Goal: Task Accomplishment & Management: Manage account settings

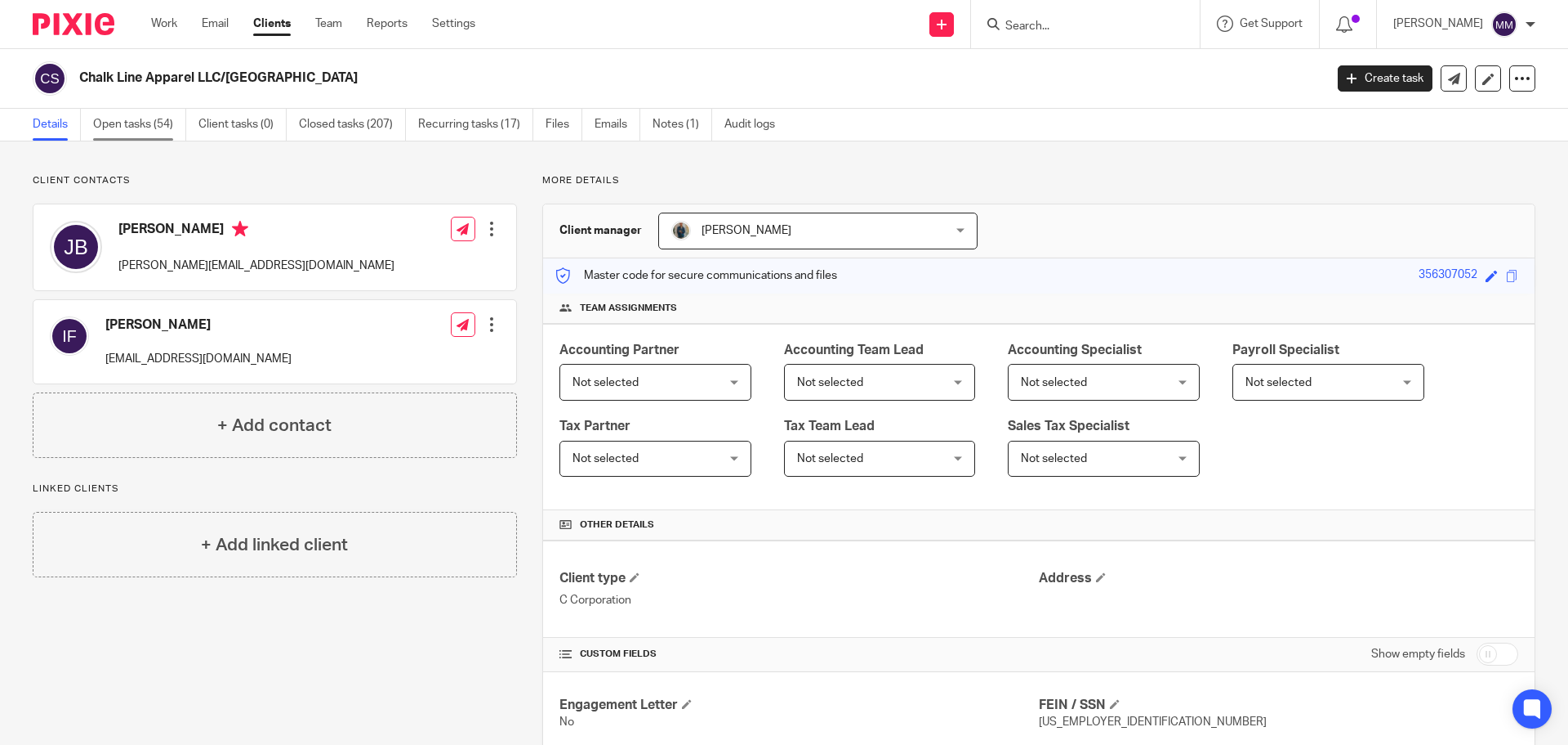
click at [147, 128] on link "Open tasks (54)" at bounding box center [139, 125] width 93 height 32
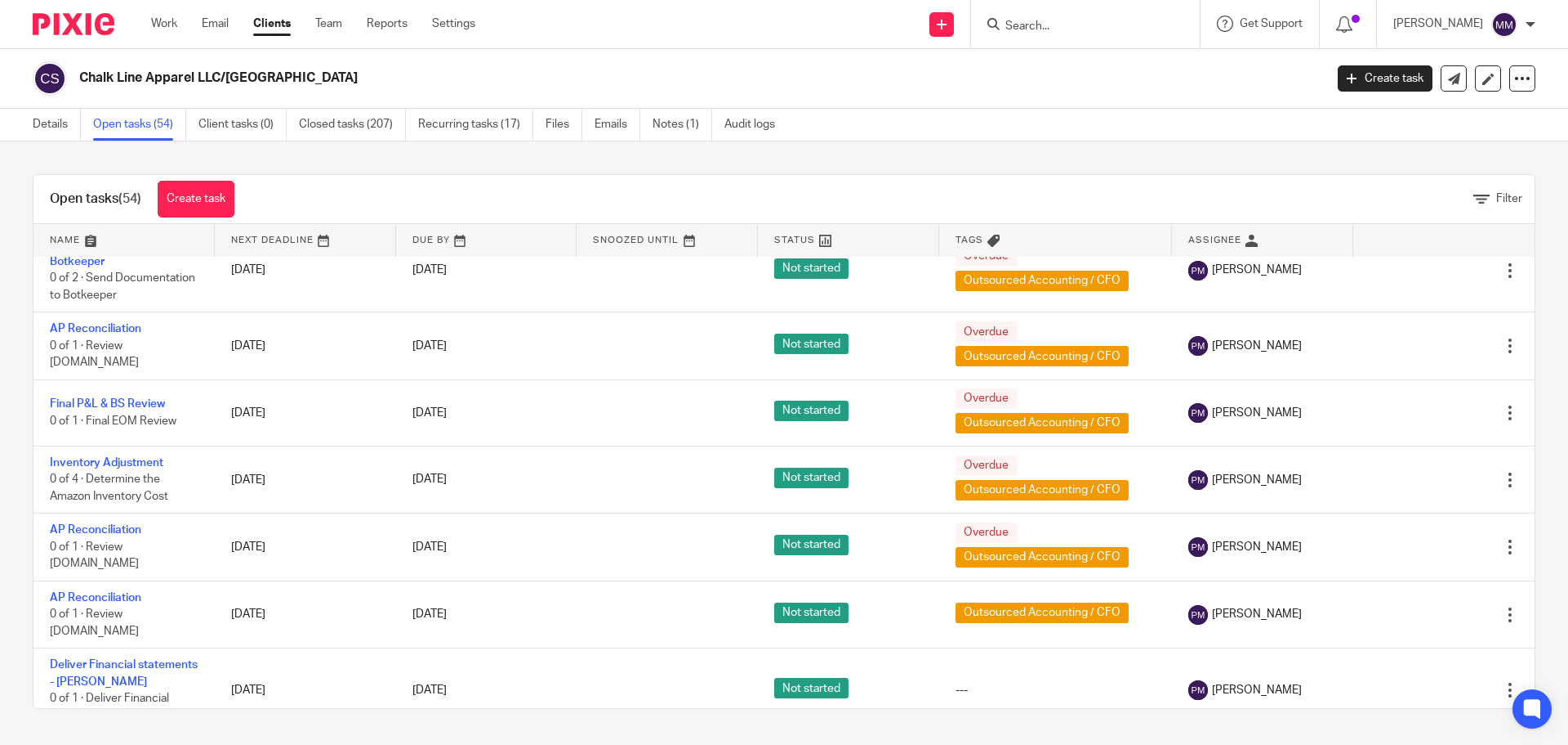
scroll to position [3484, 0]
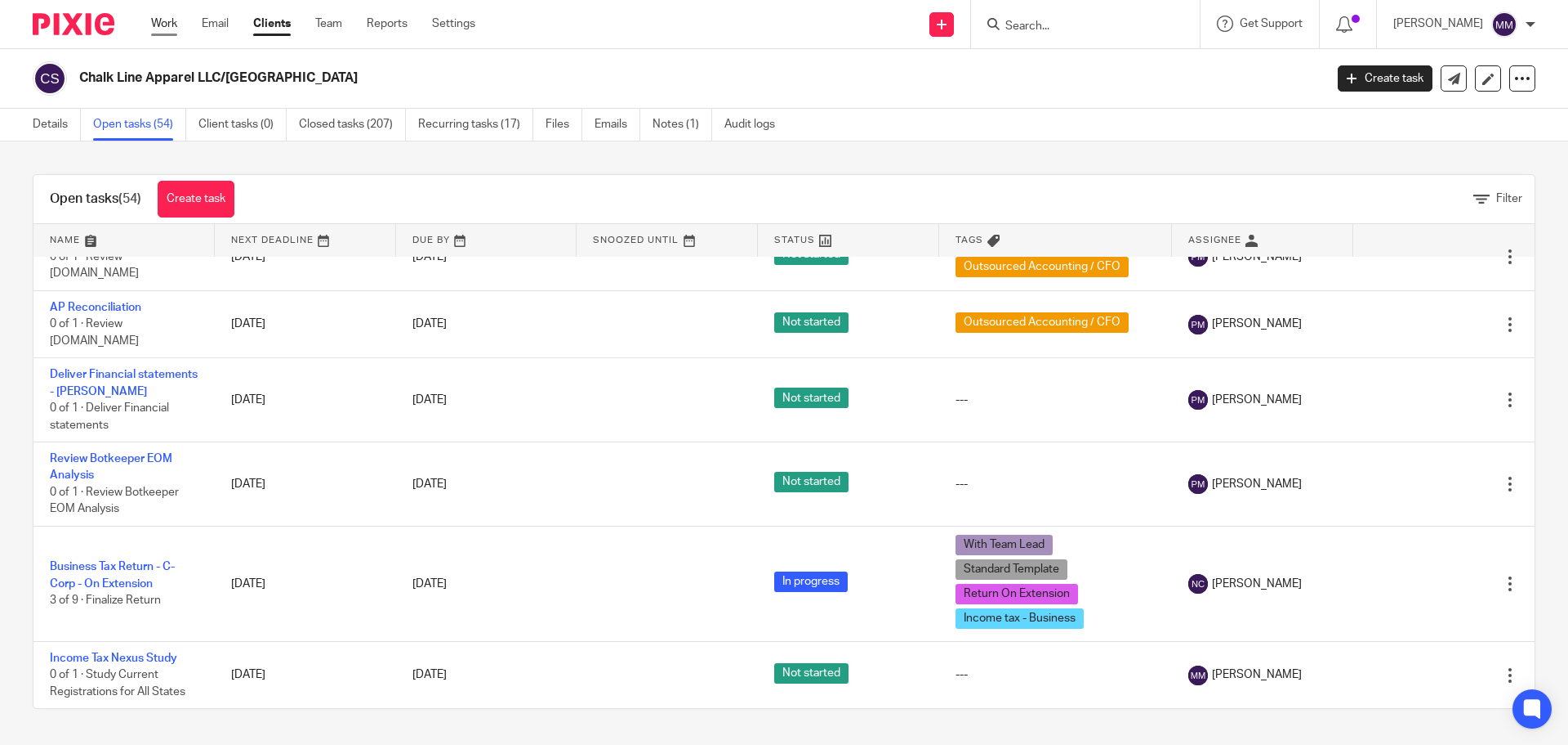
click at [154, 28] on link "Work" at bounding box center [164, 23] width 26 height 16
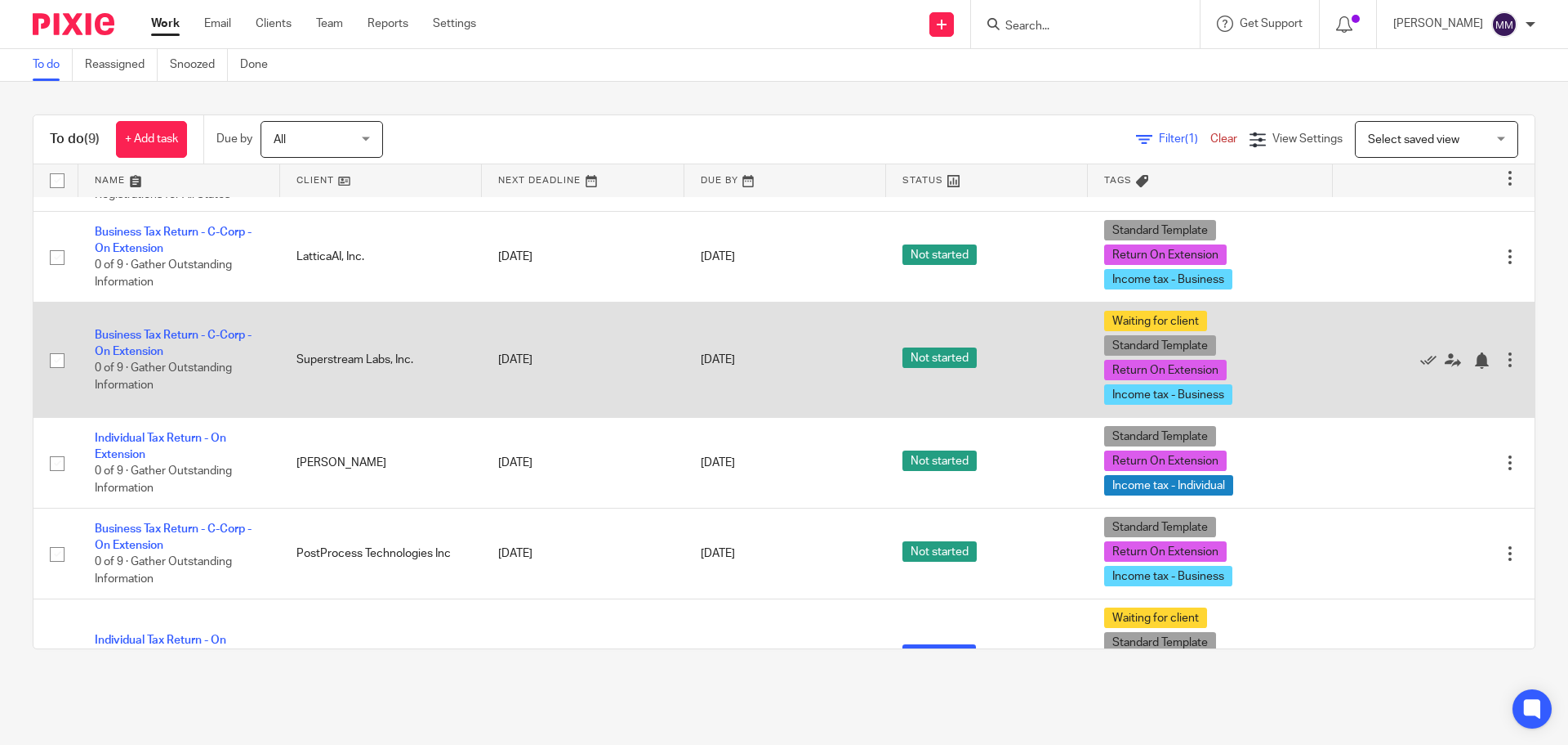
scroll to position [327, 0]
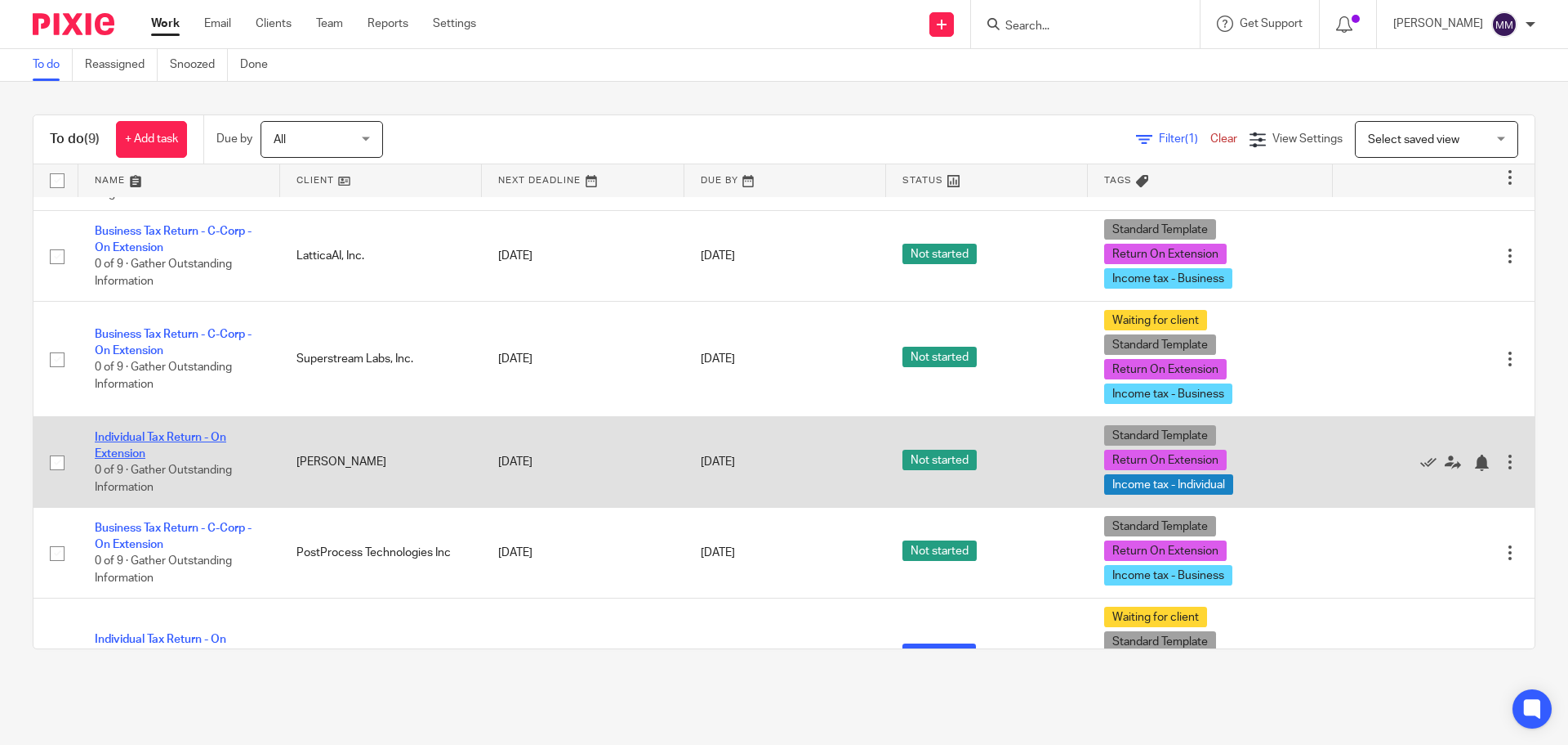
click at [181, 438] on link "Individual Tax Return - On Extension" at bounding box center [161, 445] width 131 height 28
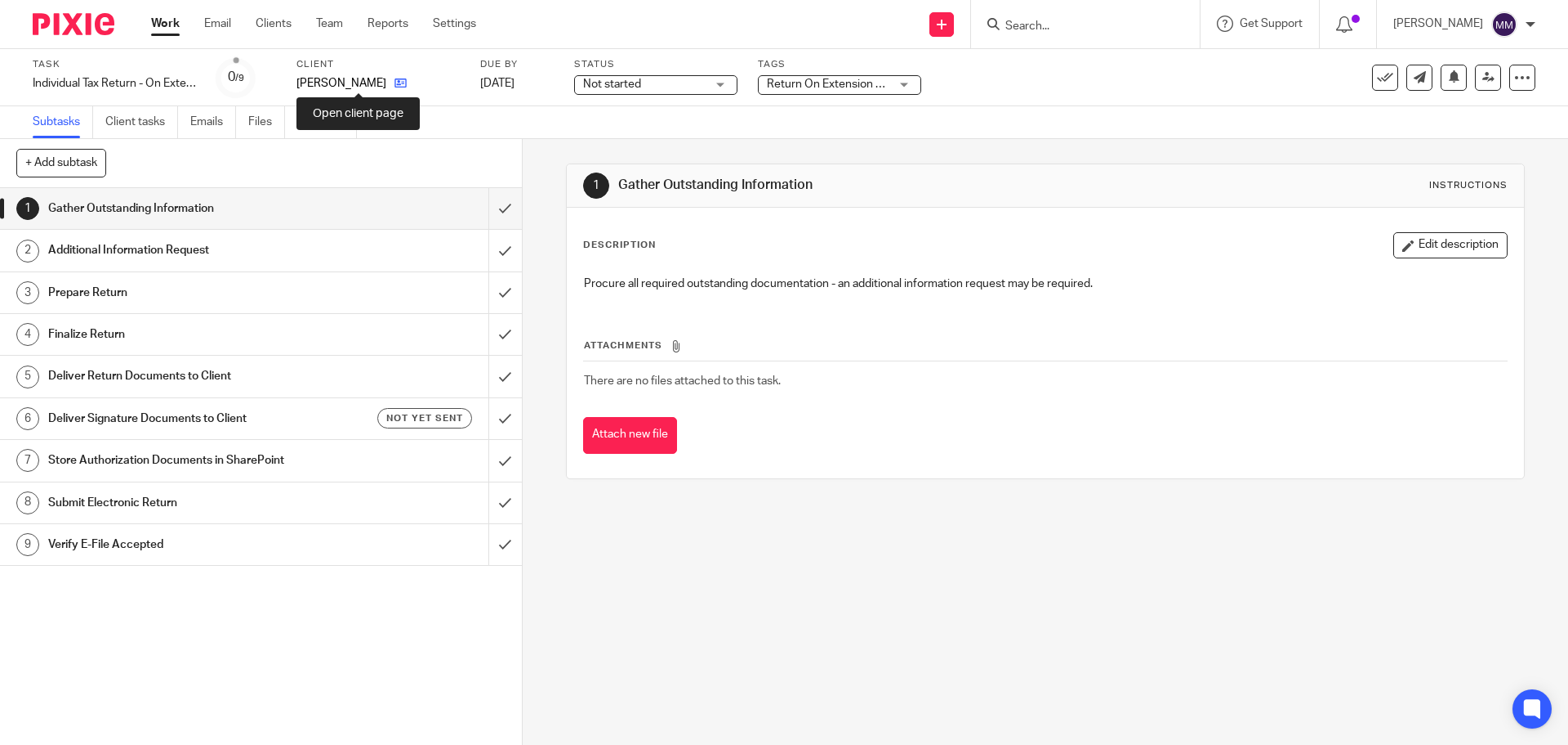
click at [394, 82] on icon at bounding box center [400, 83] width 12 height 12
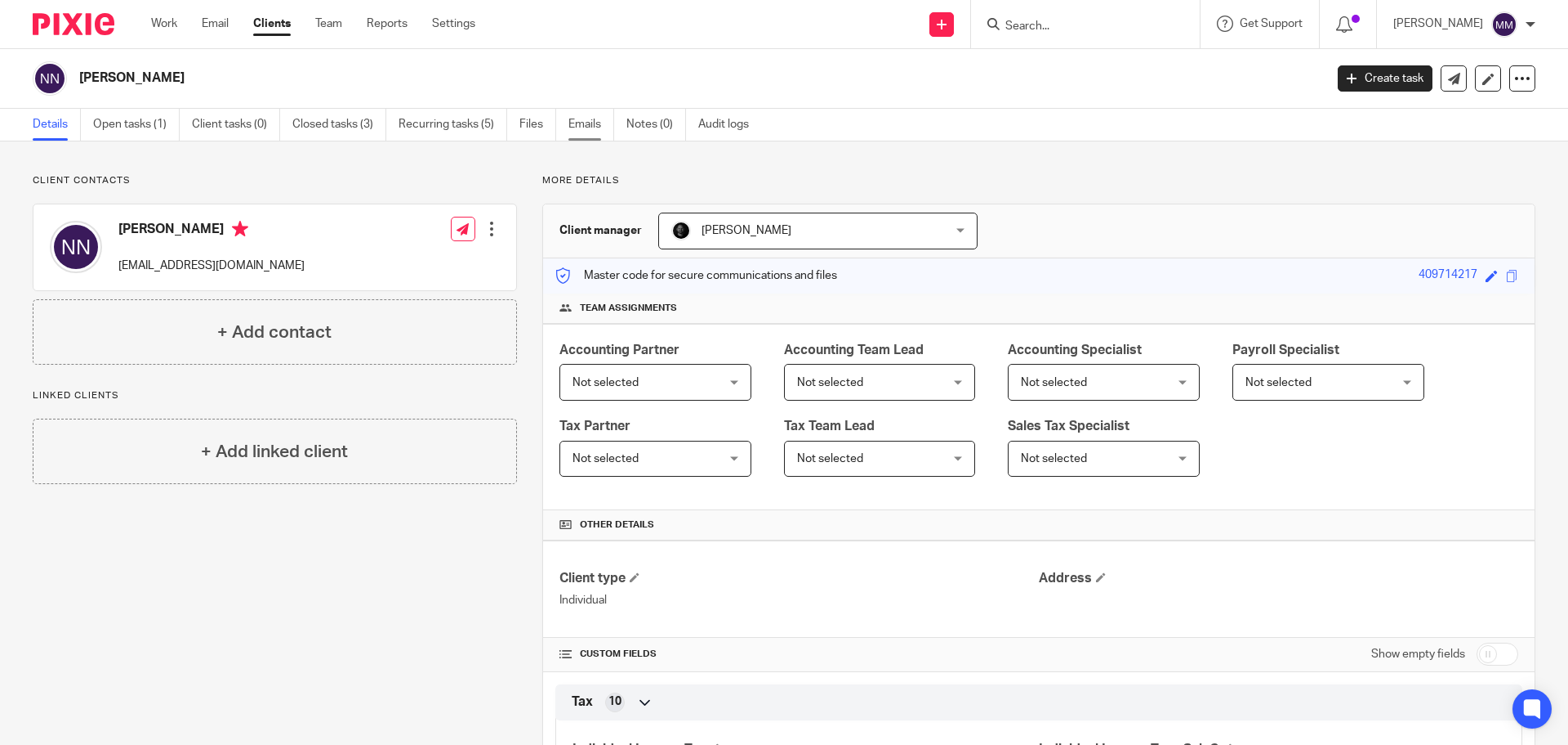
click at [595, 123] on link "Emails" at bounding box center [591, 125] width 46 height 32
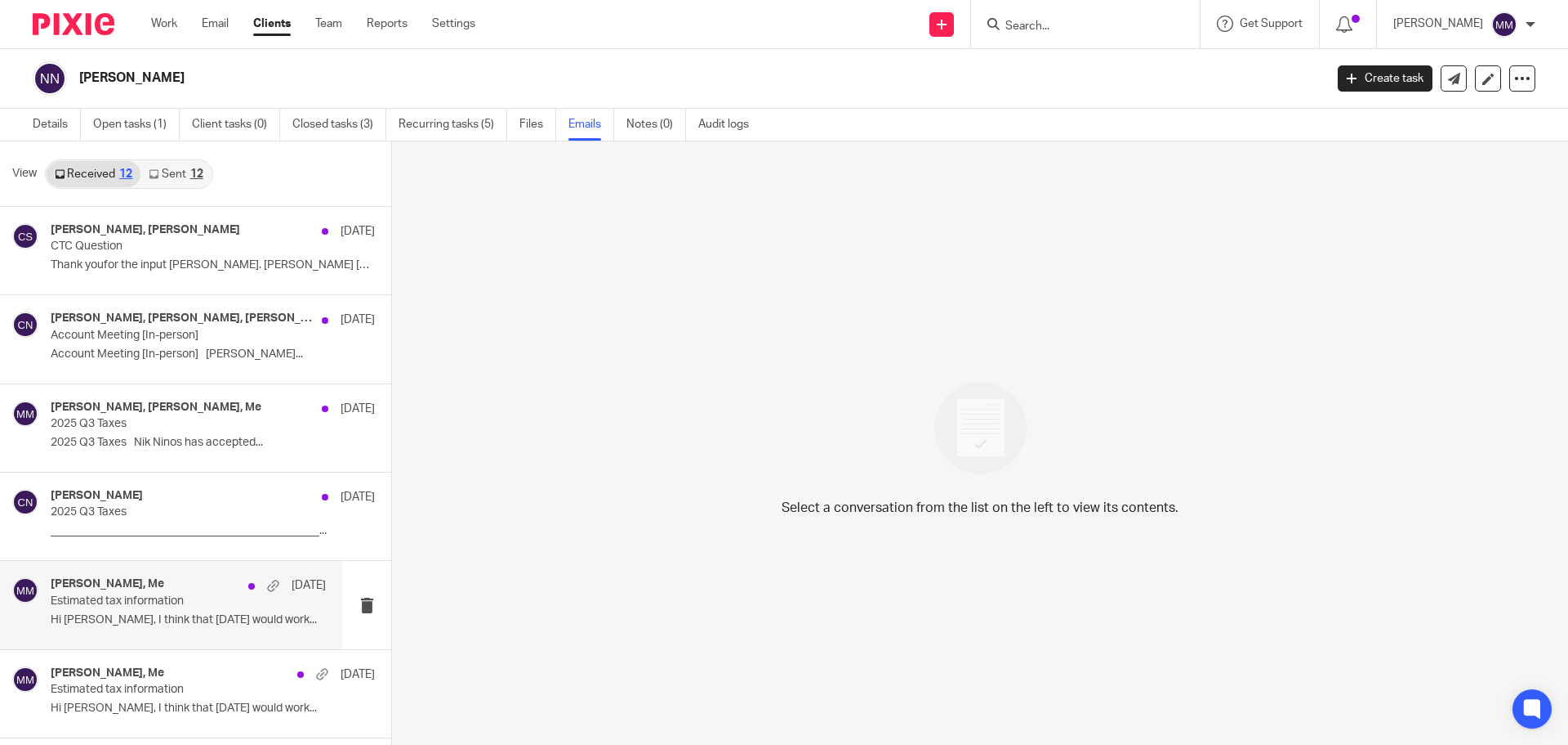
click at [209, 594] on p "Estimated tax information" at bounding box center [161, 600] width 221 height 14
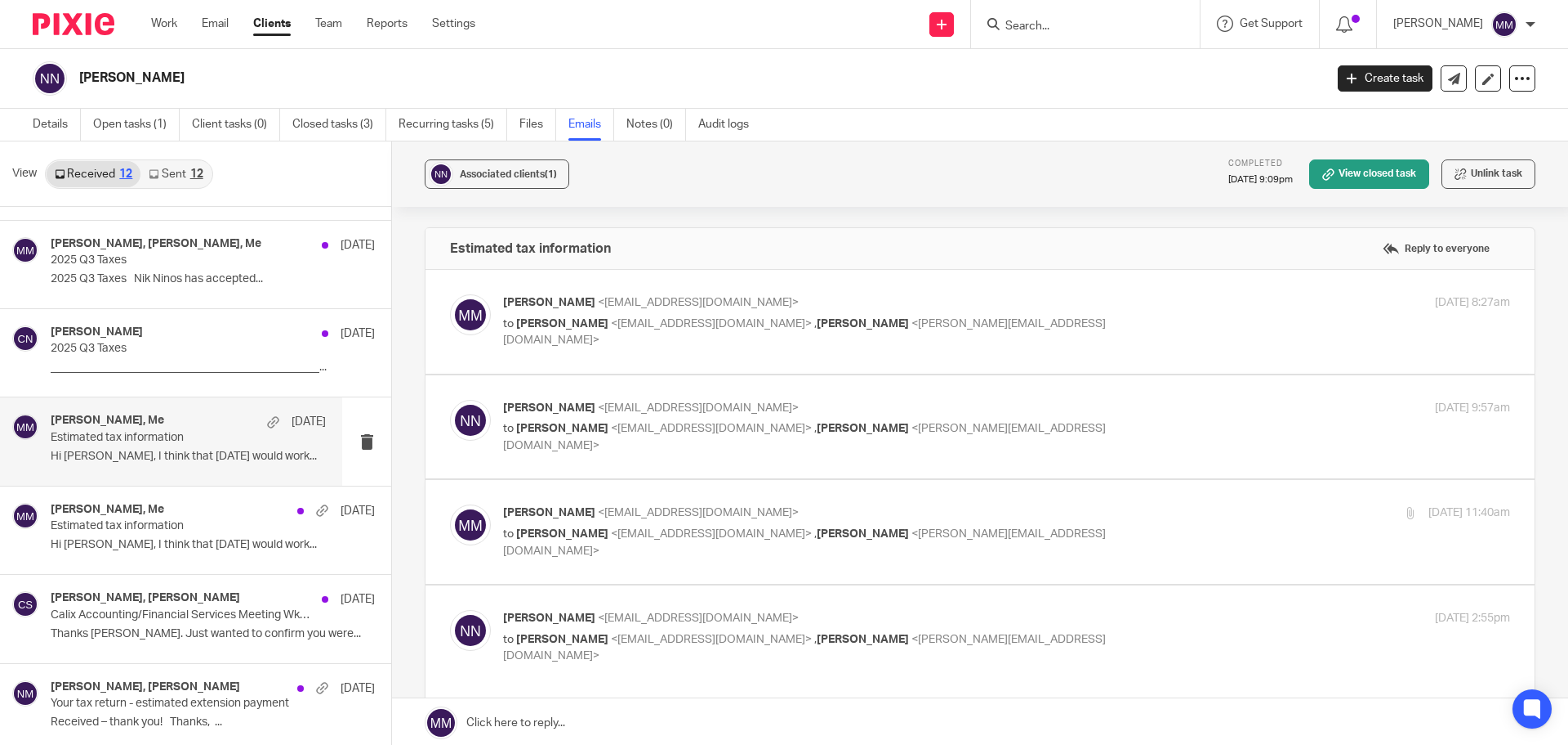
click at [1074, 526] on p "to Nik Ninos <nik.ninos@calixceramics.com> , Chris Nowicki <chris@getexact.com>" at bounding box center [838, 542] width 671 height 34
checkbox input "true"
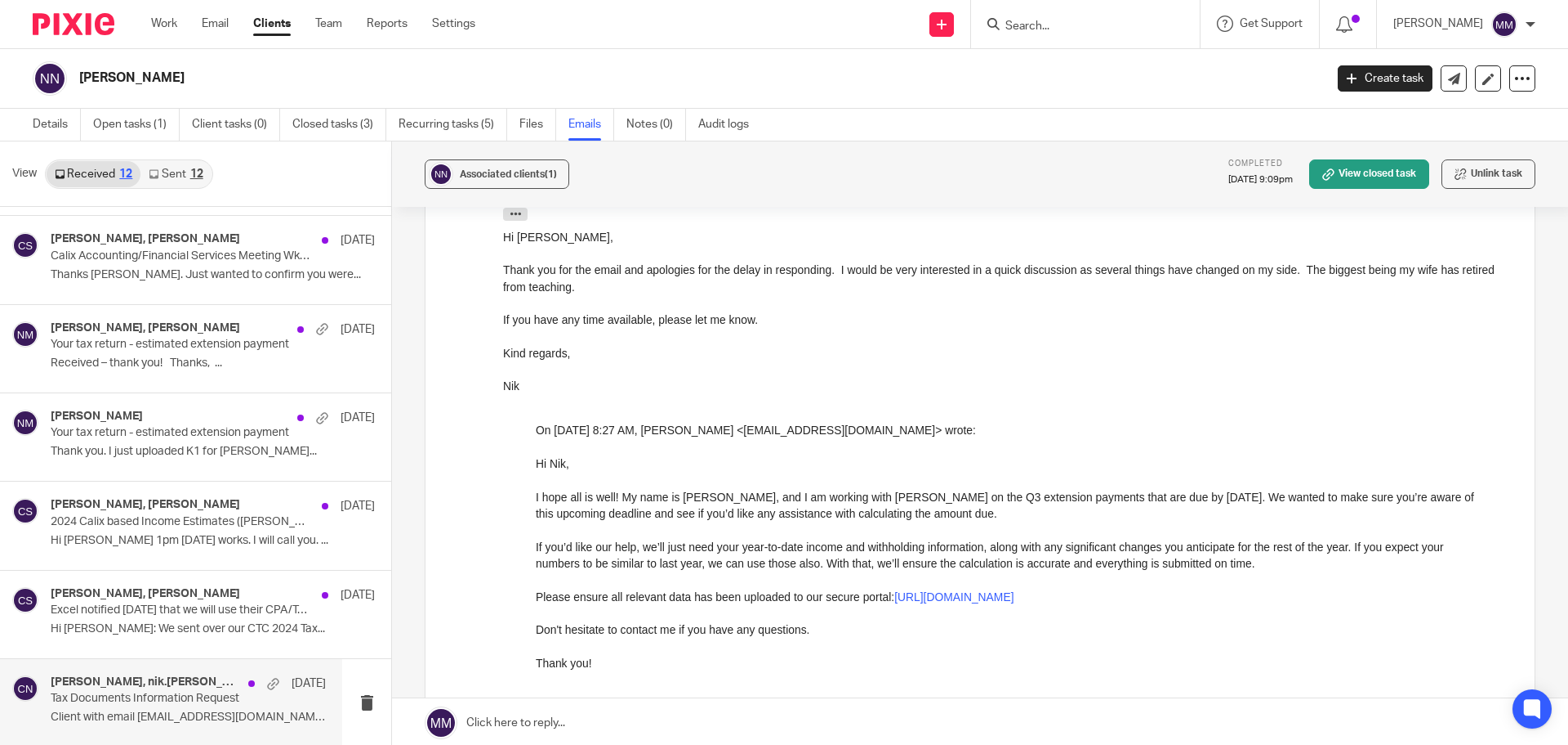
scroll to position [3, 0]
click at [166, 726] on div "Chris Nowicki, nik.ninos, Nik Ninos Mar 11 Tax Documents Information Request Cl…" at bounding box center [188, 700] width 275 height 54
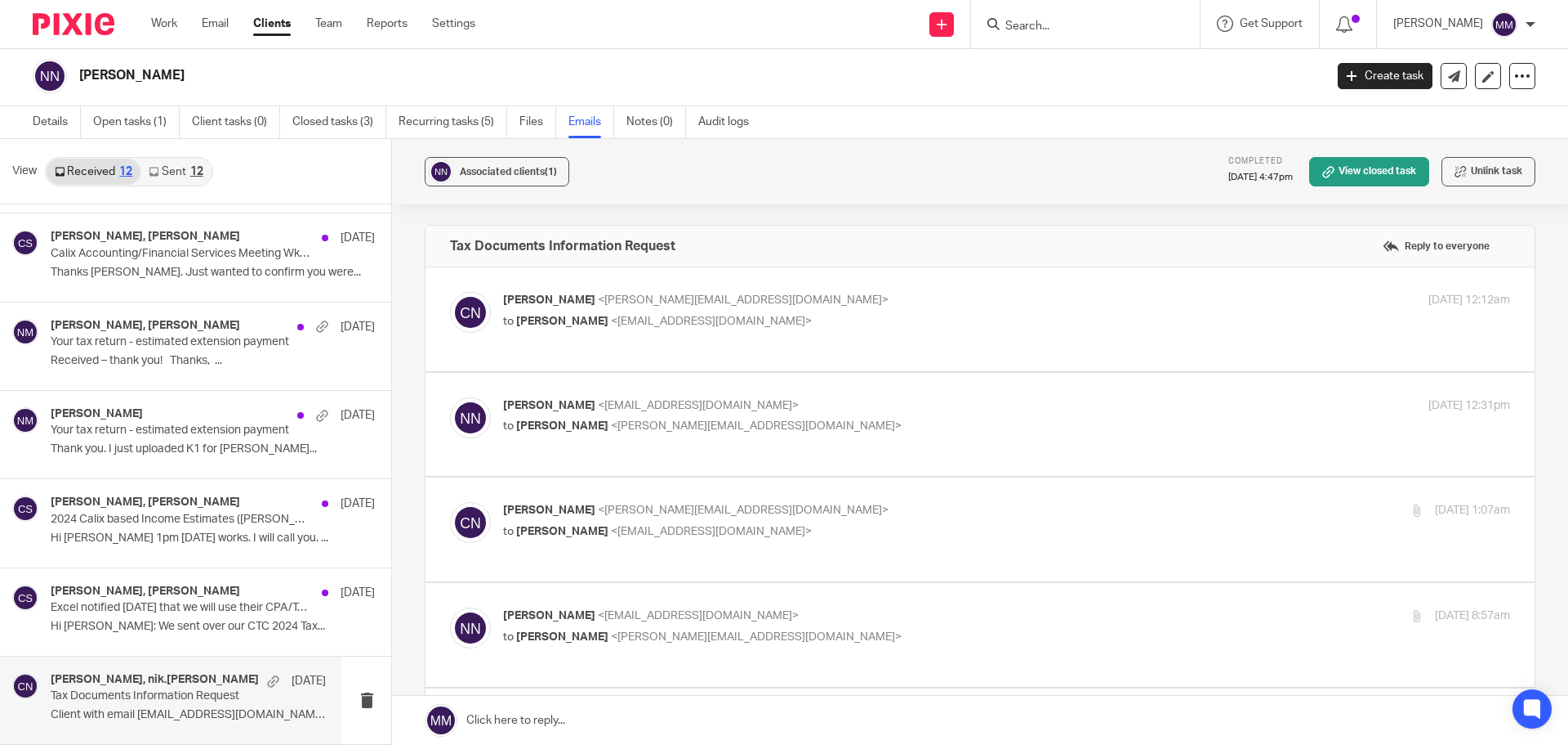
scroll to position [0, 0]
click at [854, 335] on div "Chris Nowicki <chris@getexact.com> to Nik Ninos <nik.ninos@calixceramics.com> F…" at bounding box center [979, 319] width 1060 height 54
click at [968, 502] on p "Chris Nowicki <chris@getexact.com>" at bounding box center [838, 510] width 671 height 17
checkbox input "true"
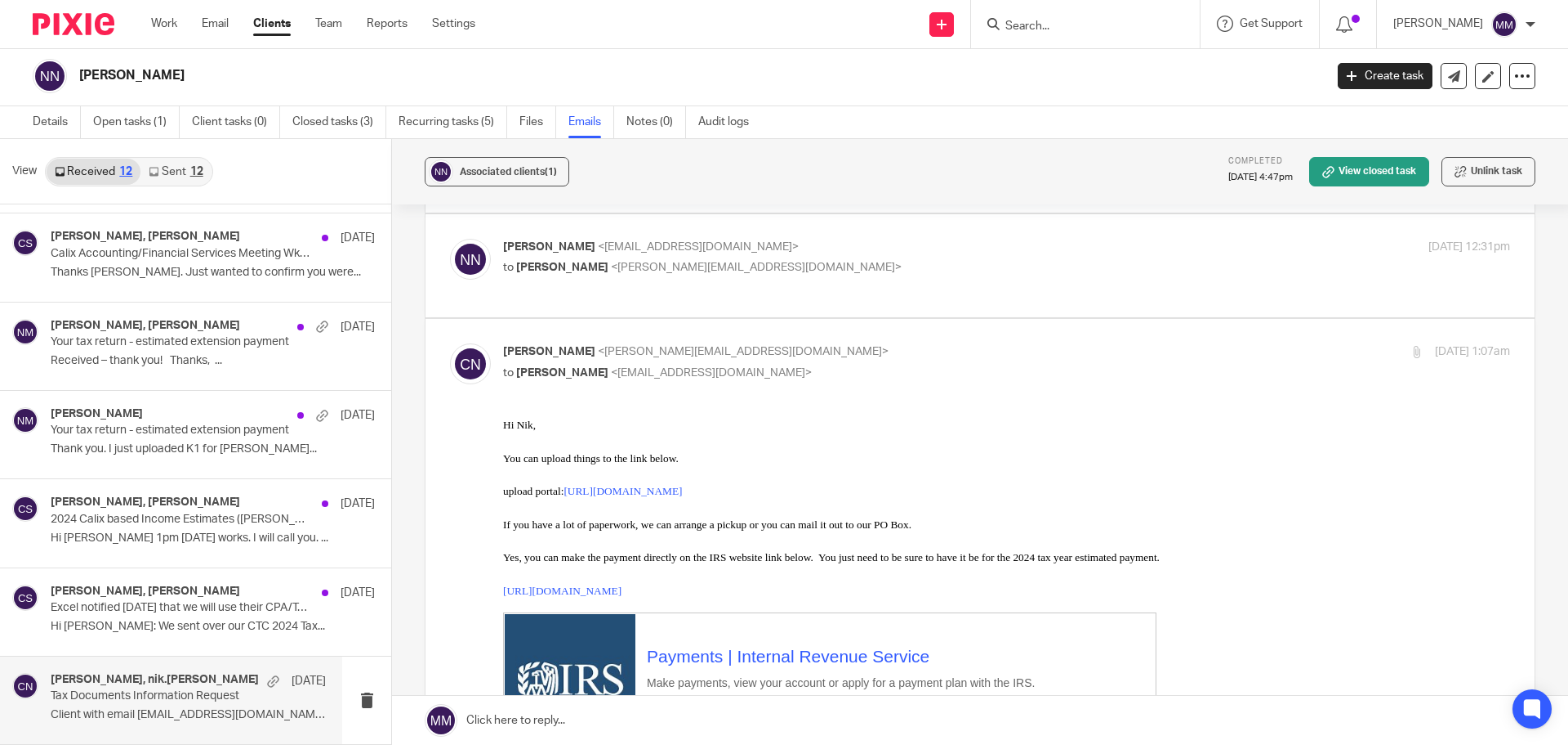
scroll to position [163, 0]
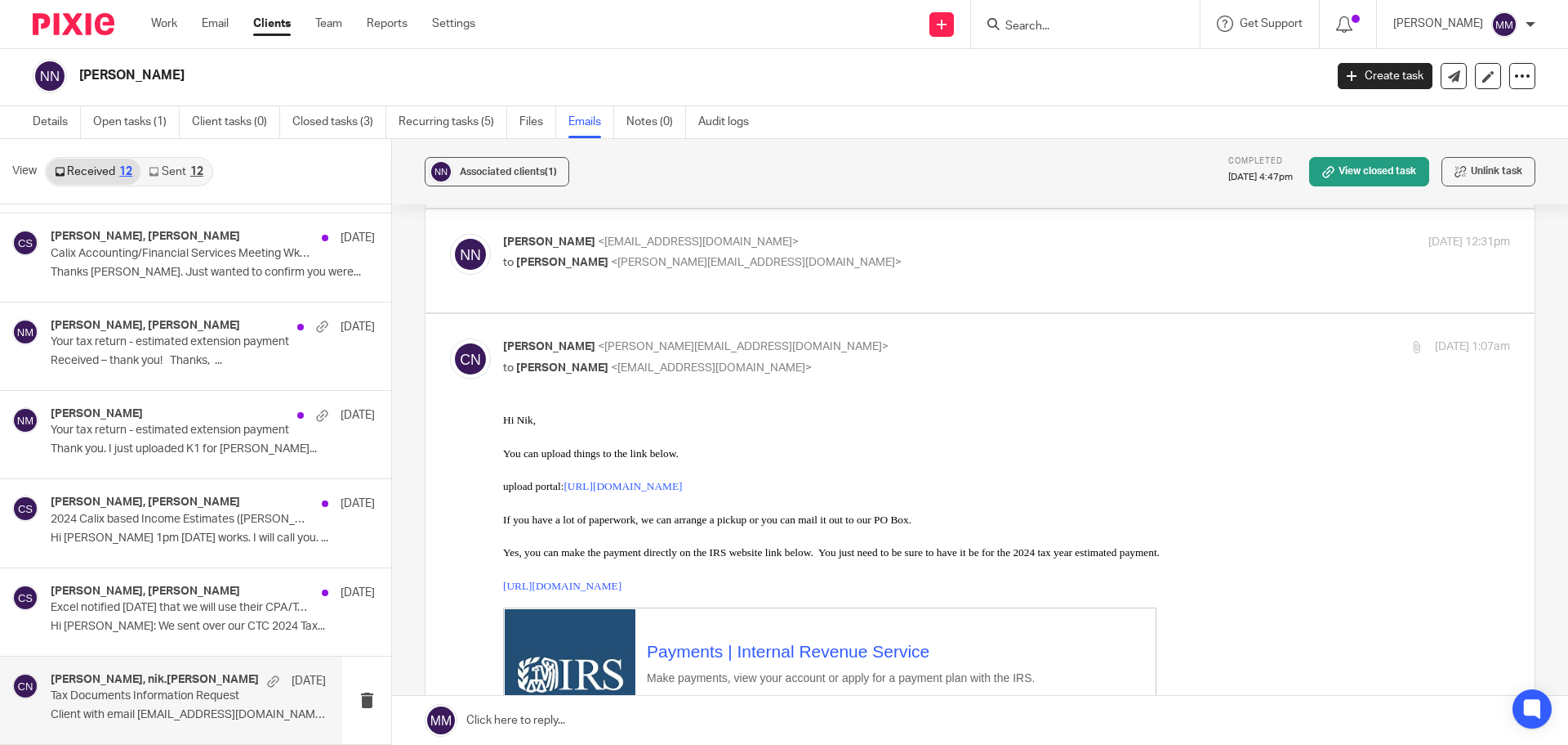
click at [212, 691] on p "Tax Documents Information Request" at bounding box center [161, 695] width 221 height 14
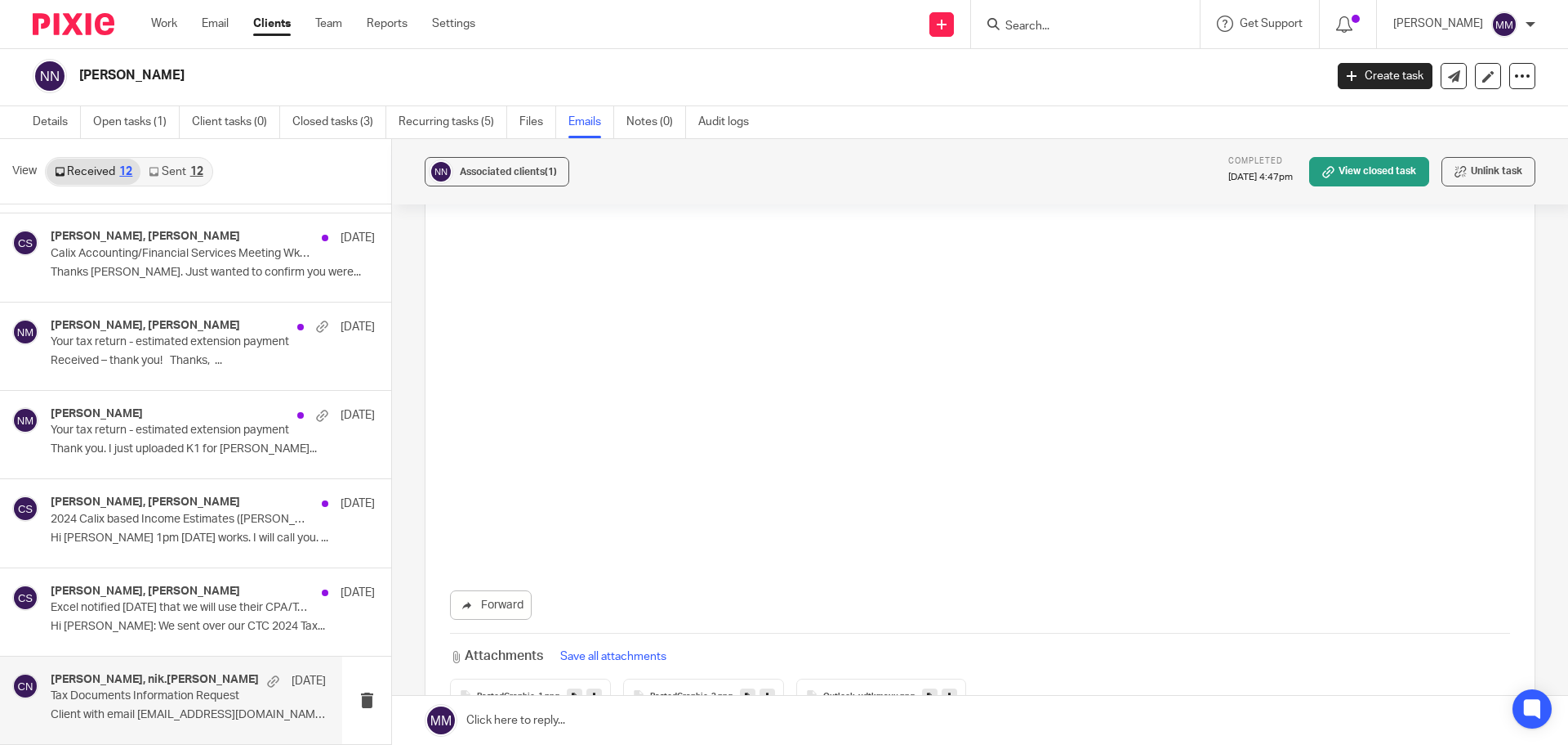
scroll to position [7145, 0]
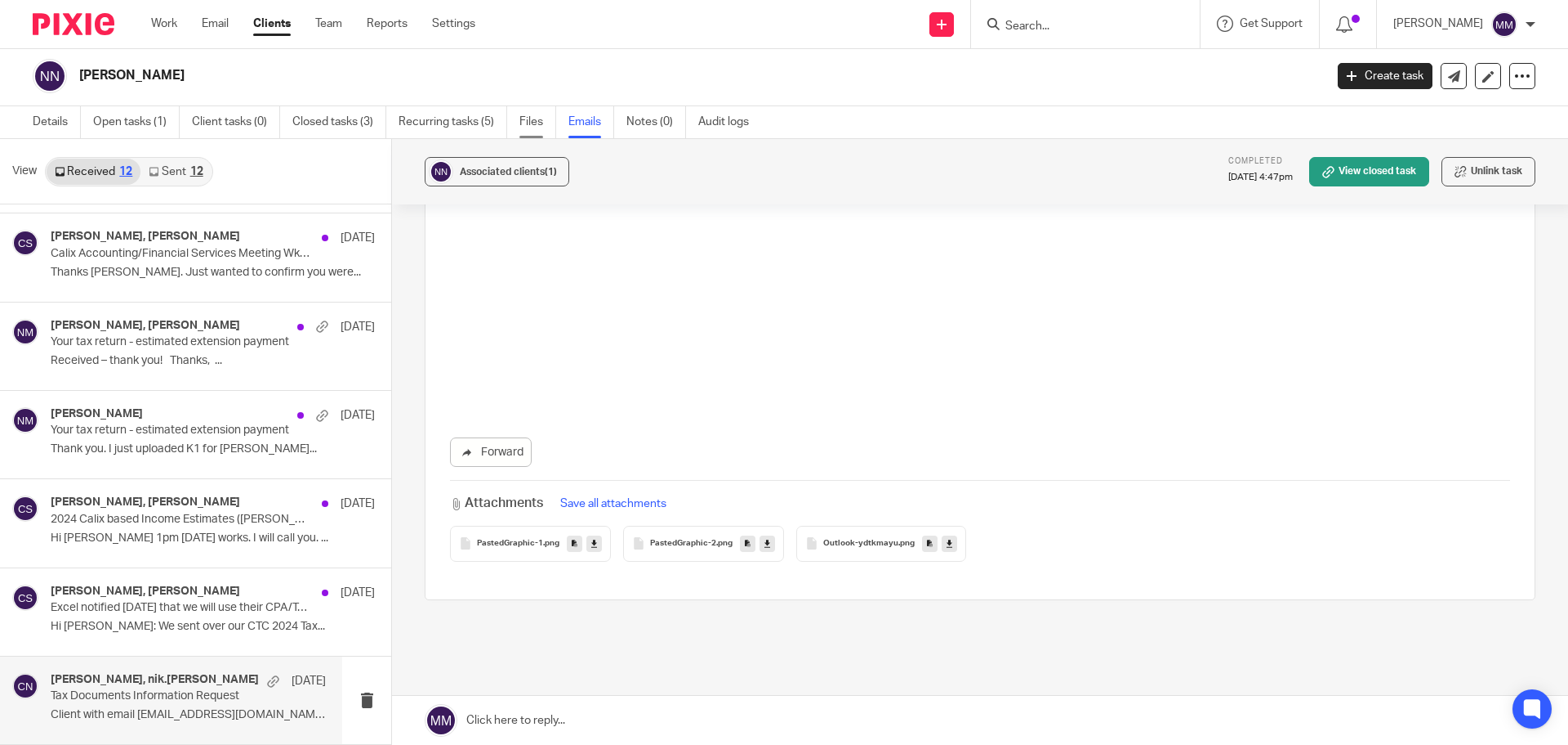
click at [537, 112] on link "Files" at bounding box center [537, 122] width 37 height 32
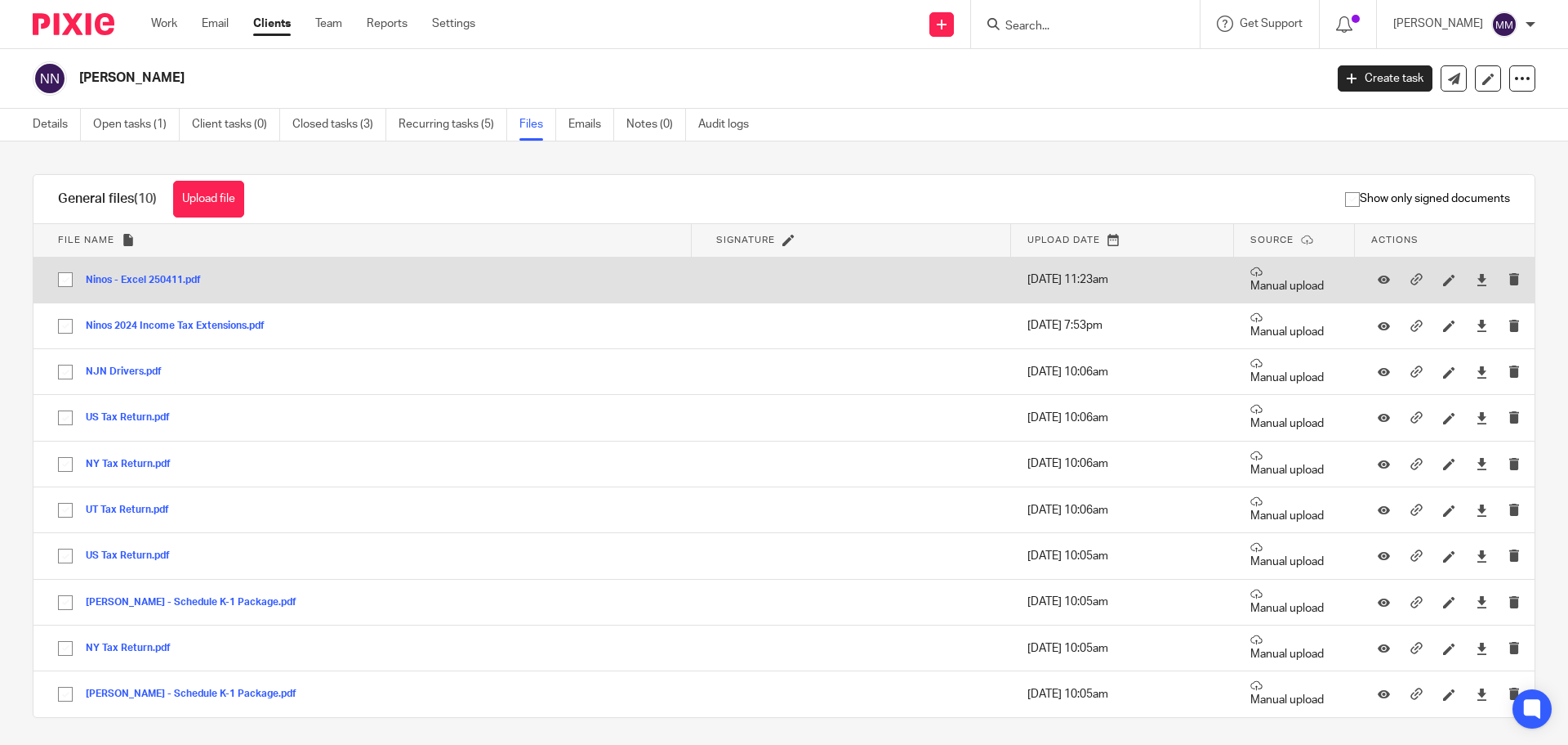
click at [165, 283] on button "Ninos - Excel 250411.pdf" at bounding box center [149, 280] width 128 height 11
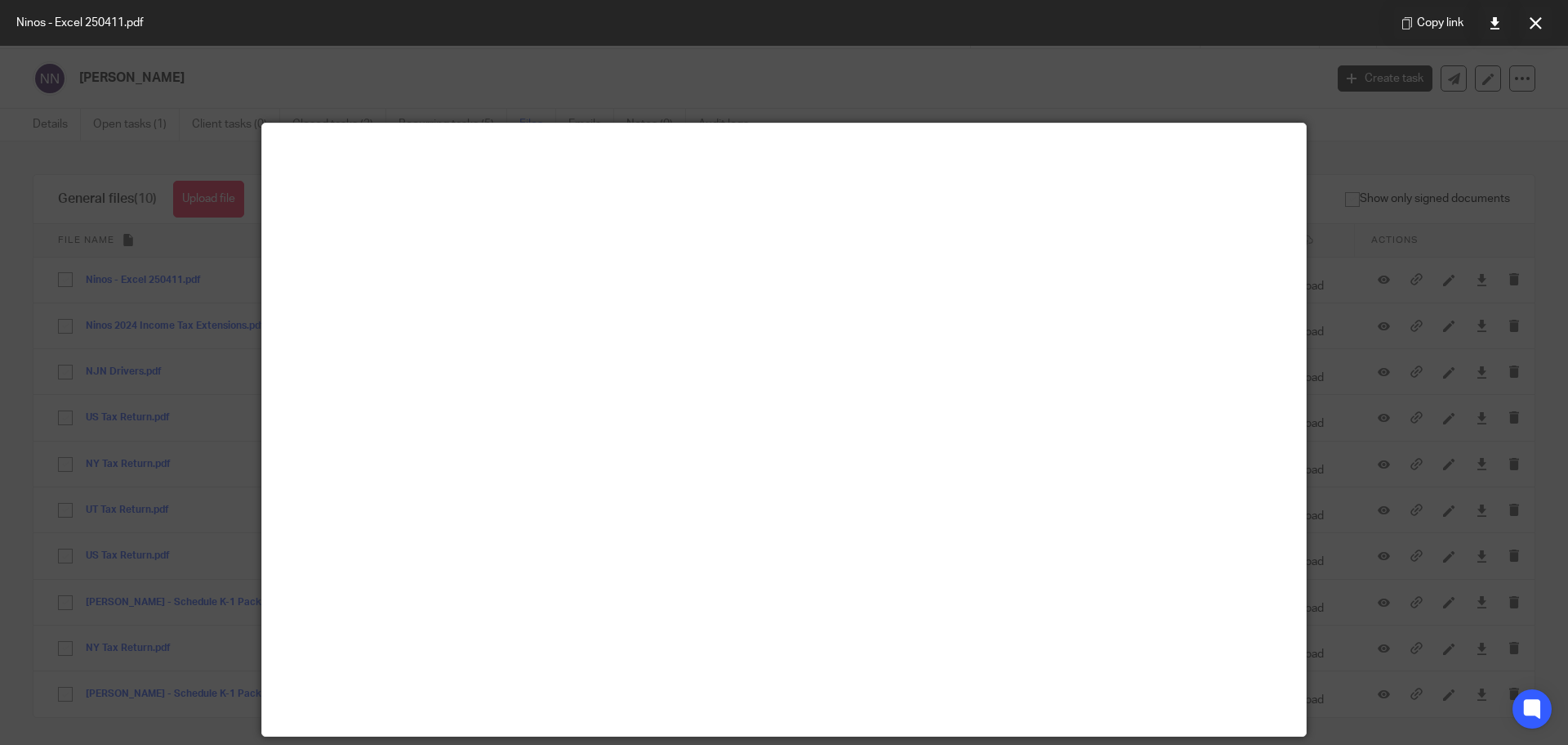
click at [750, 60] on div at bounding box center [784, 372] width 1568 height 745
click at [1524, 35] on button at bounding box center [1535, 23] width 33 height 33
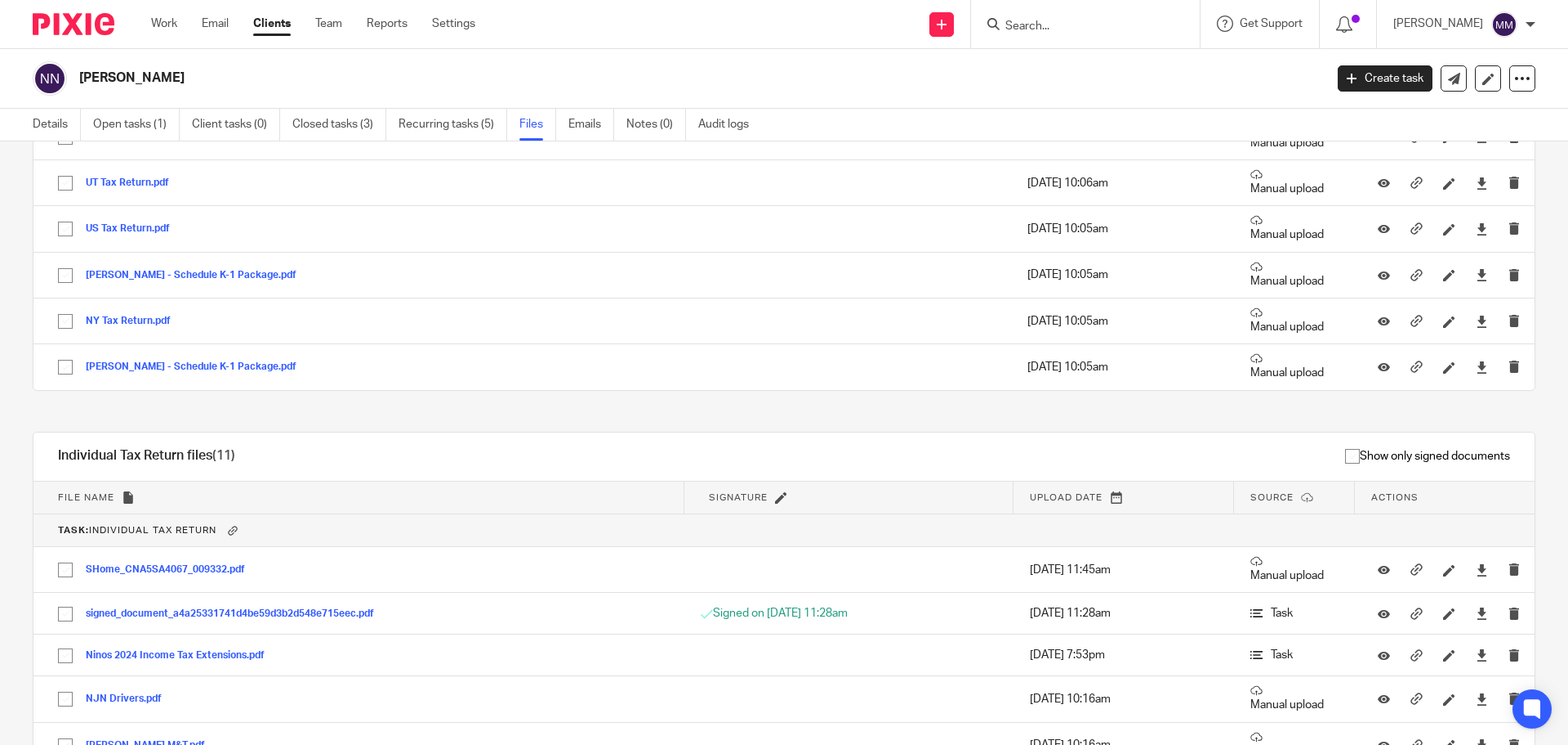
scroll to position [409, 0]
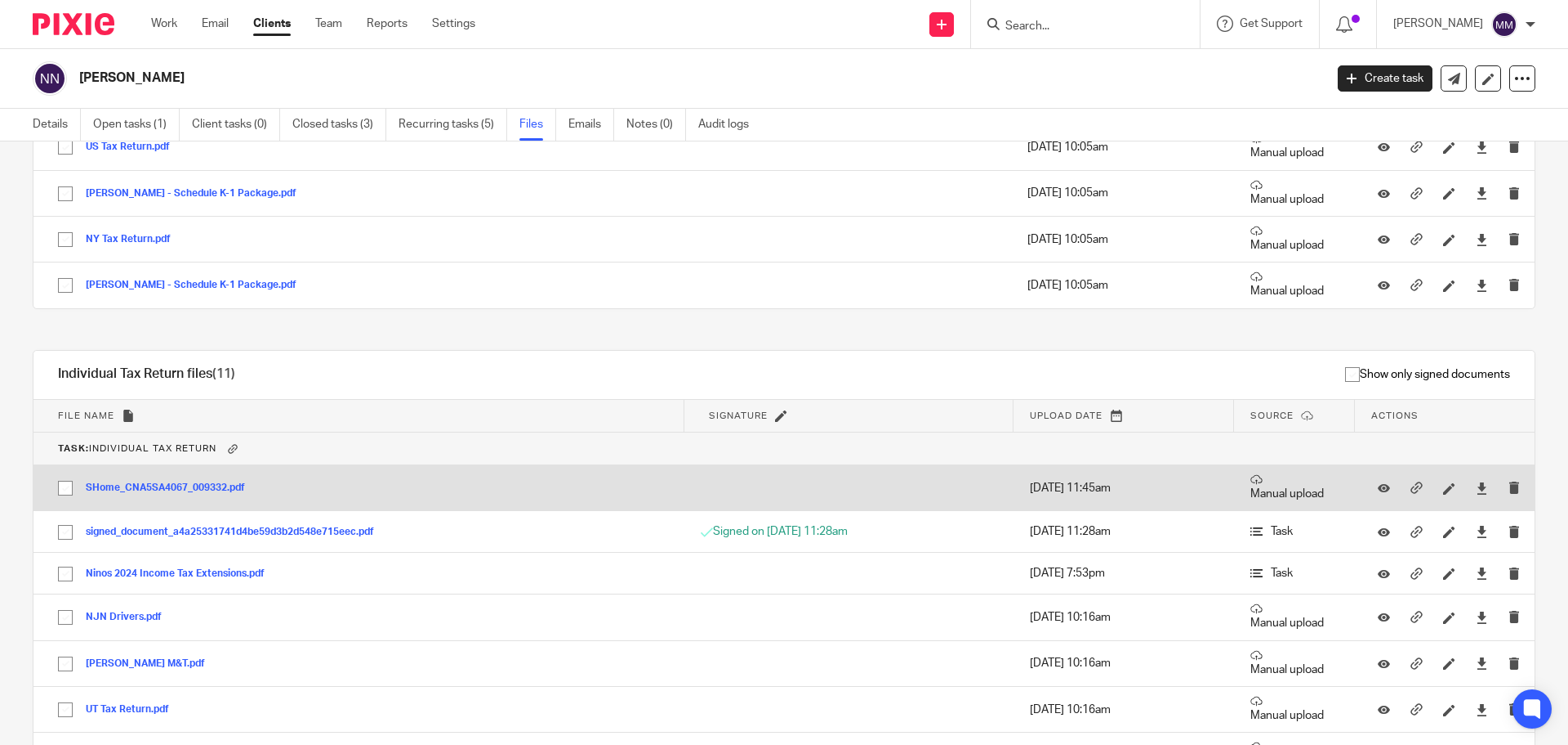
click at [208, 488] on button "SHome_CNA5SA4067_009332.pdf" at bounding box center [171, 488] width 172 height 11
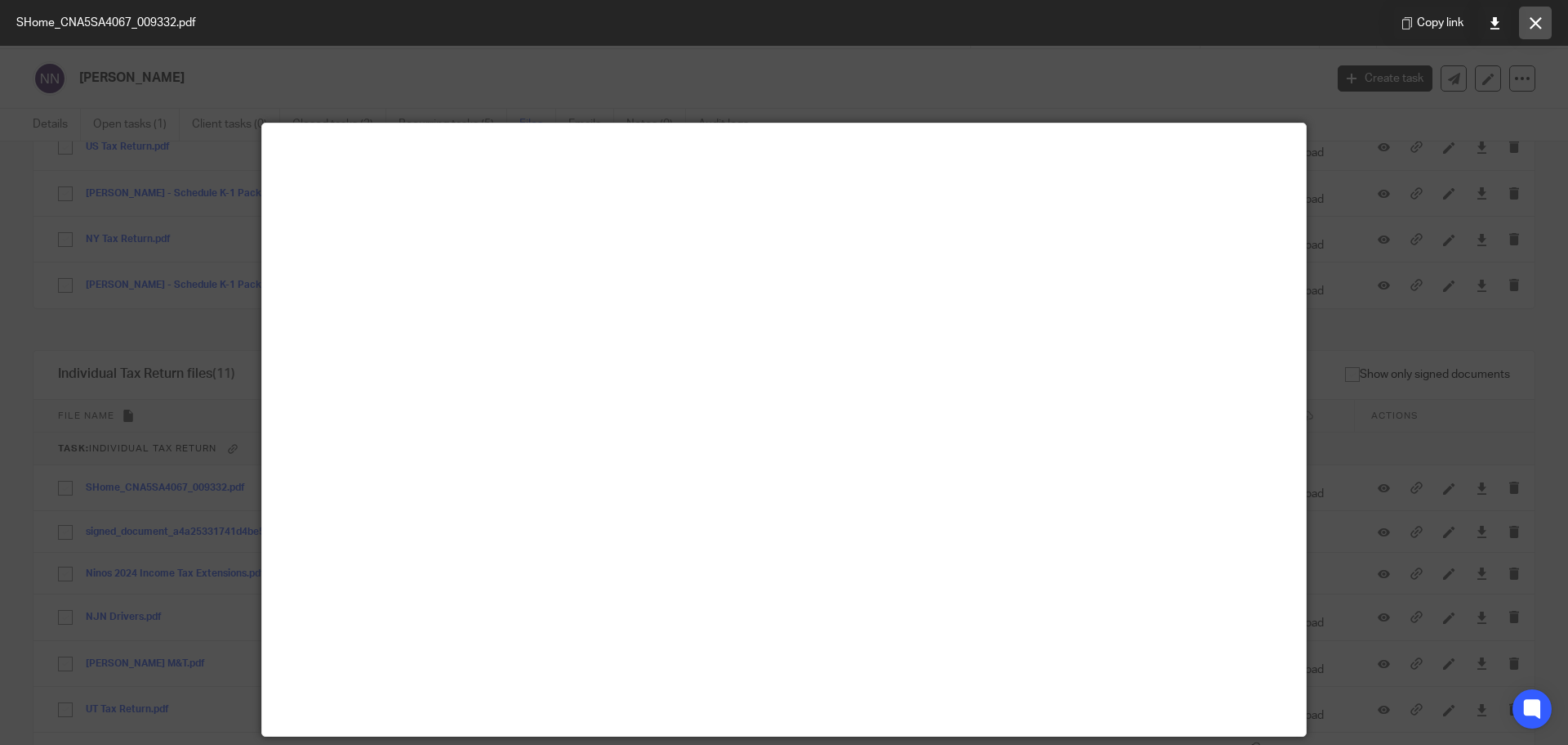
click at [1531, 25] on icon at bounding box center [1535, 23] width 12 height 12
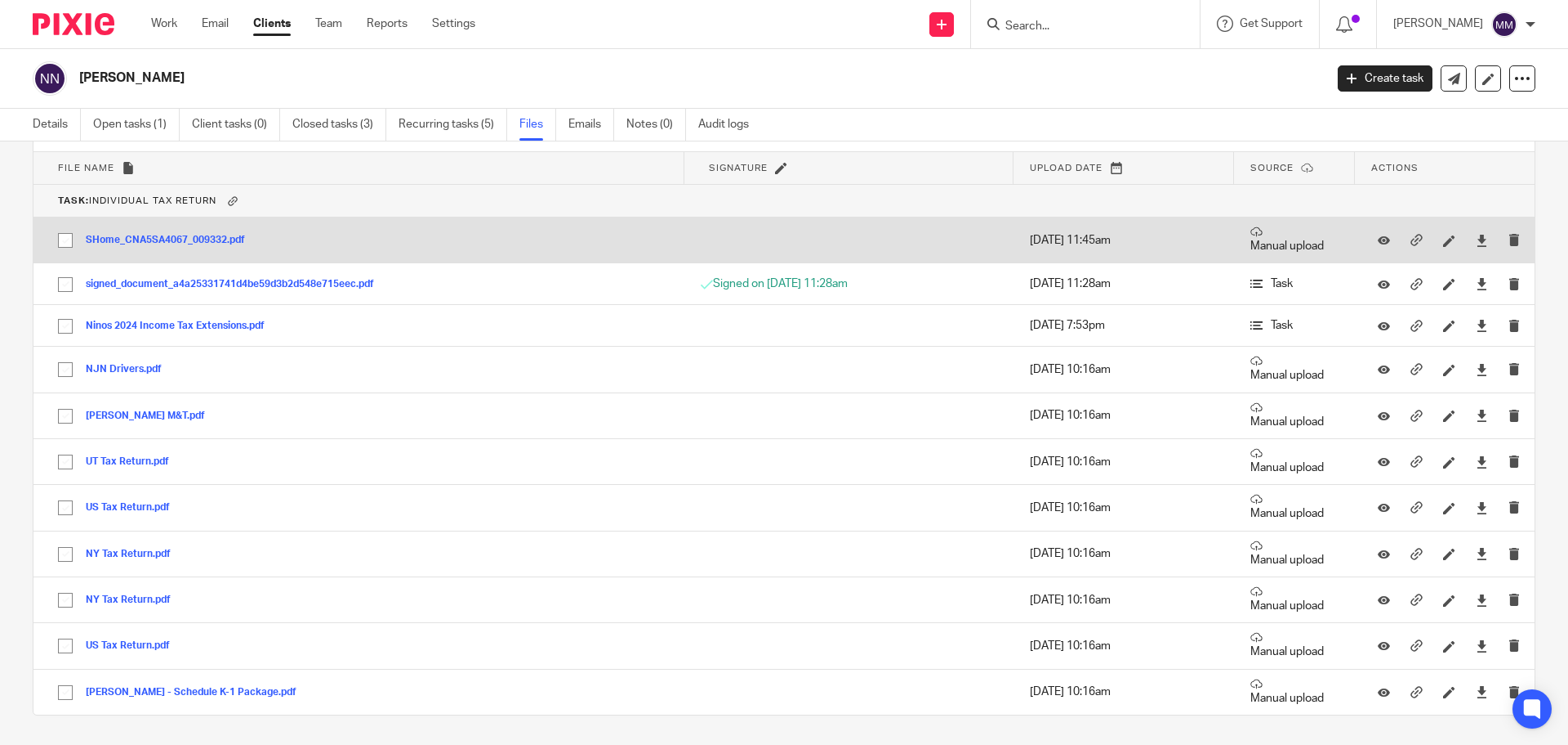
scroll to position [701, 0]
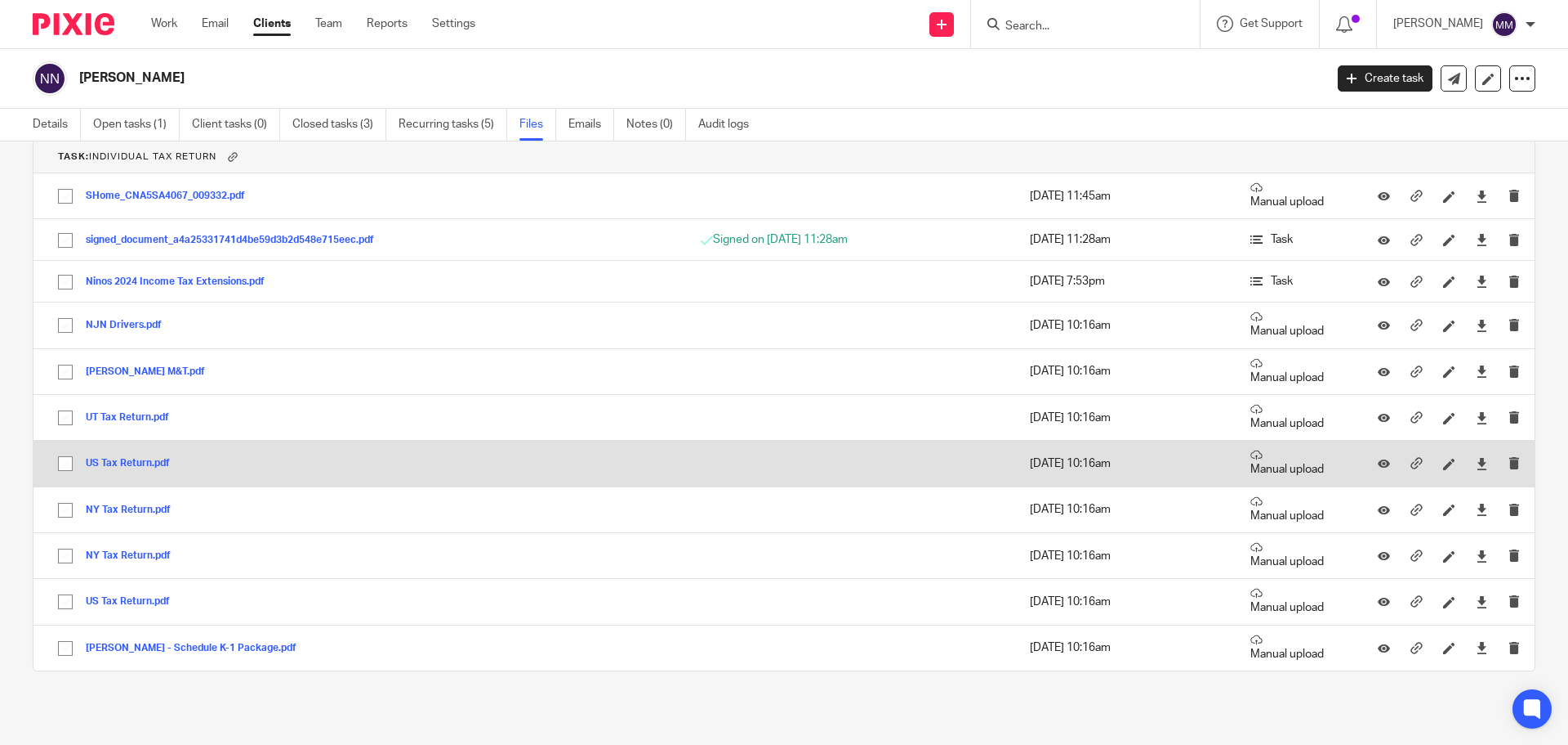
click at [136, 461] on button "US Tax Return.pdf" at bounding box center [133, 463] width 97 height 11
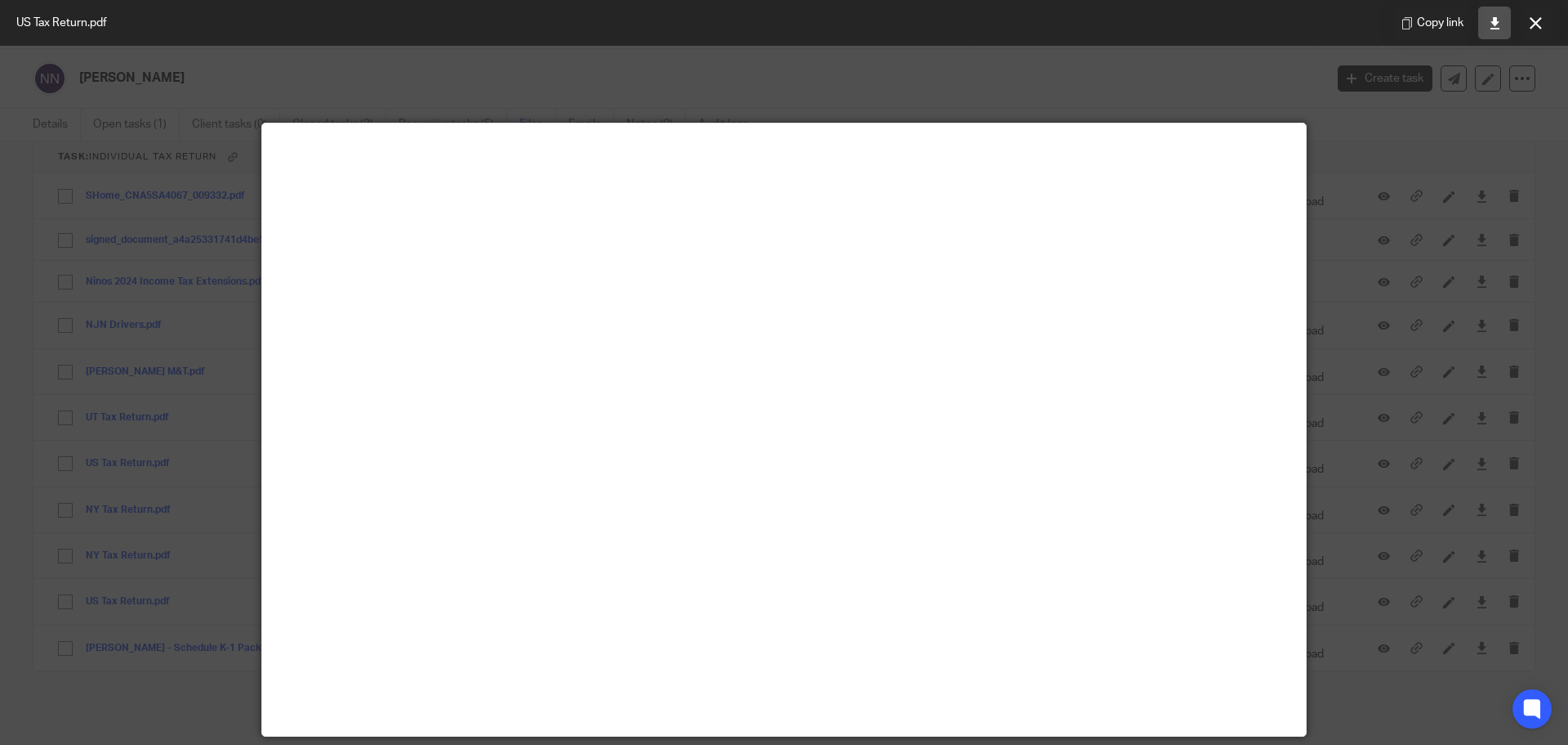
click at [1490, 21] on icon at bounding box center [1495, 23] width 12 height 12
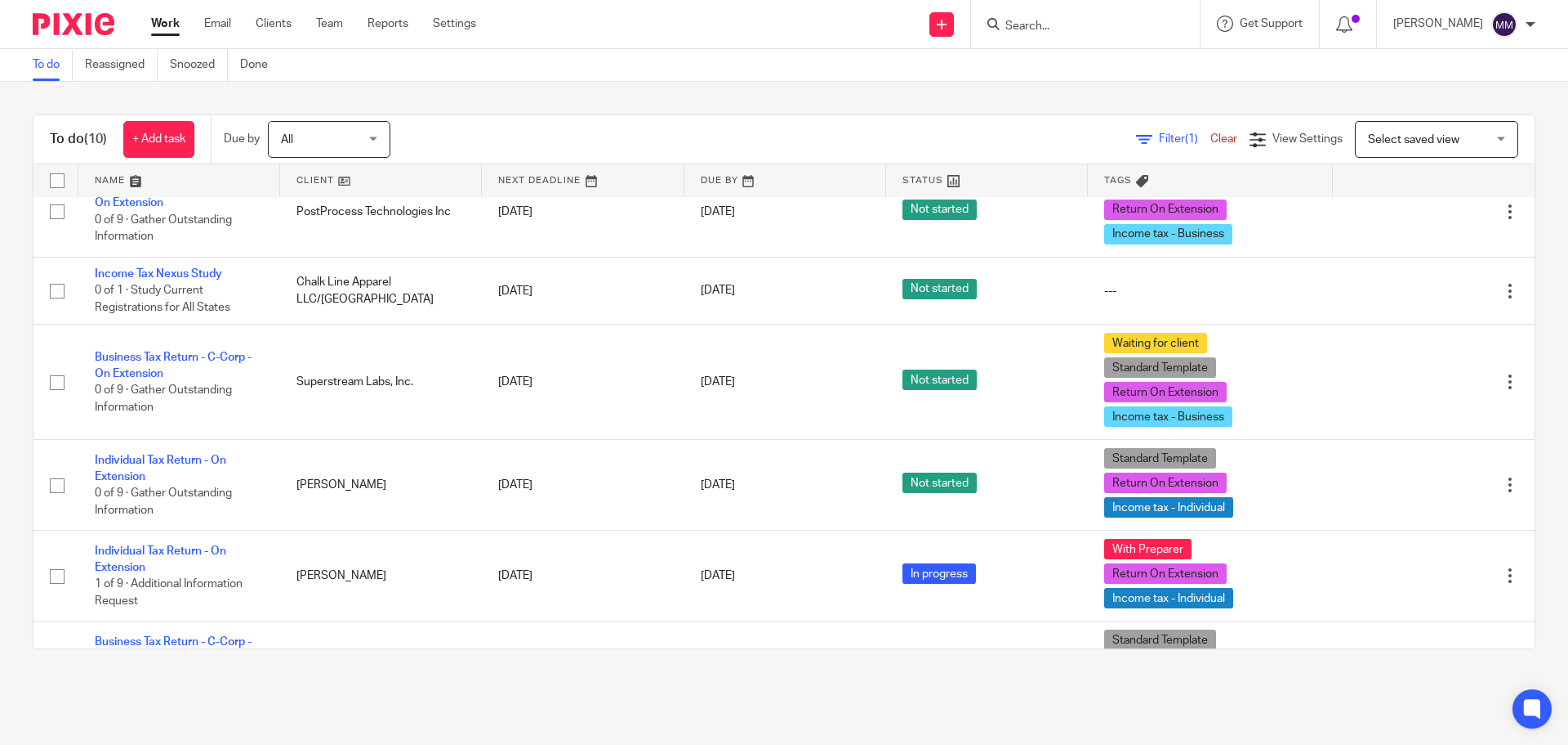
scroll to position [327, 0]
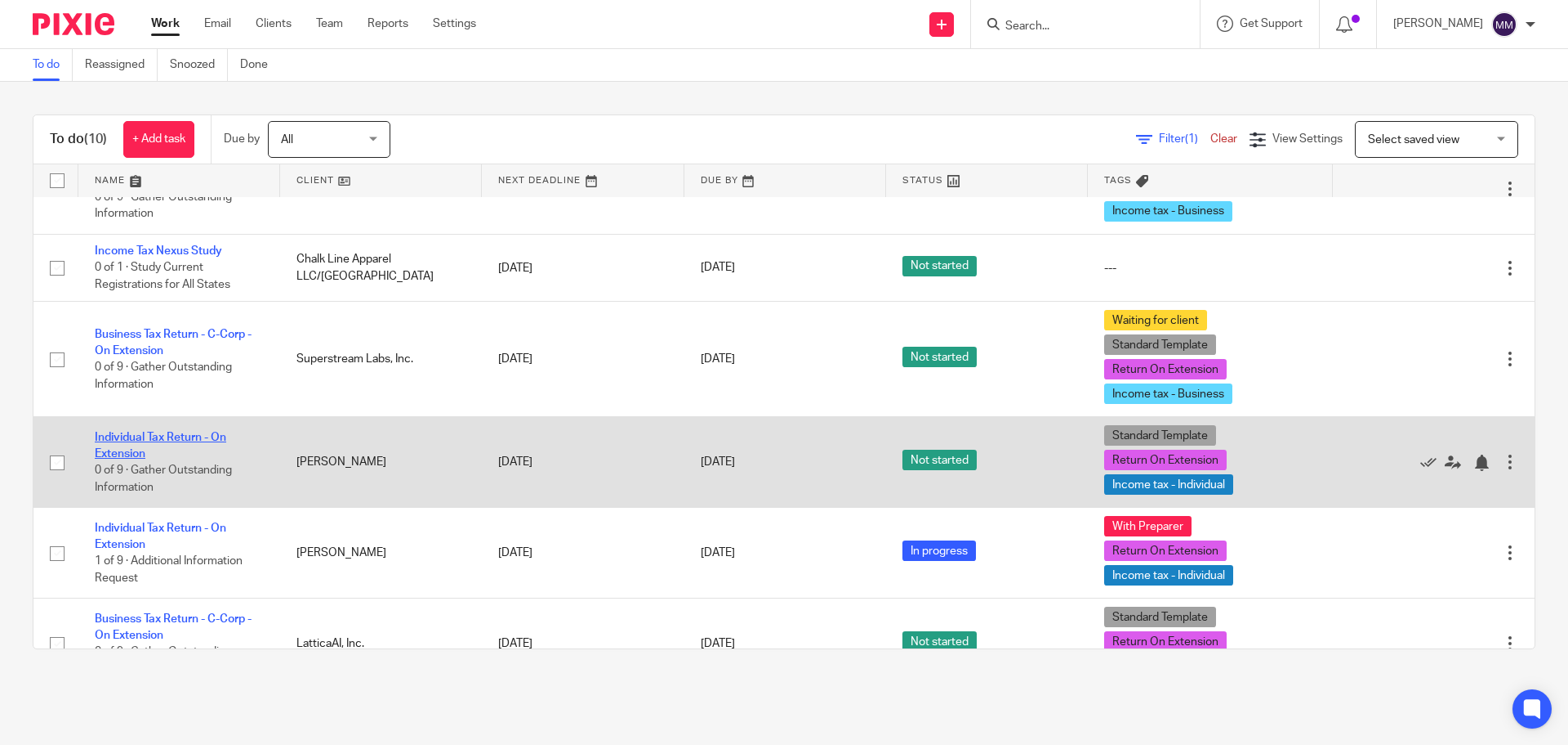
click at [182, 436] on link "Individual Tax Return - On Extension" at bounding box center [161, 445] width 131 height 28
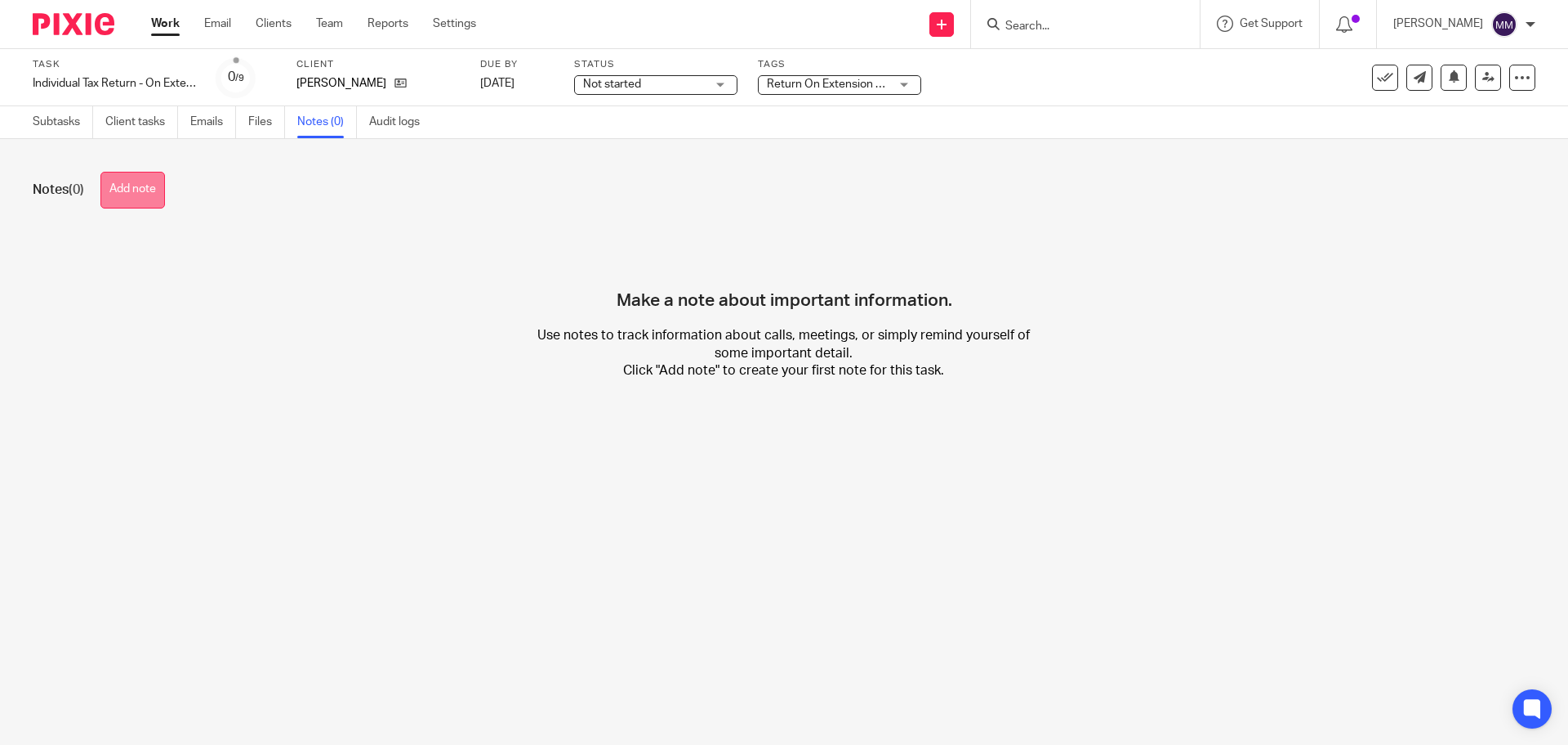
click at [103, 182] on button "Add note" at bounding box center [132, 190] width 65 height 37
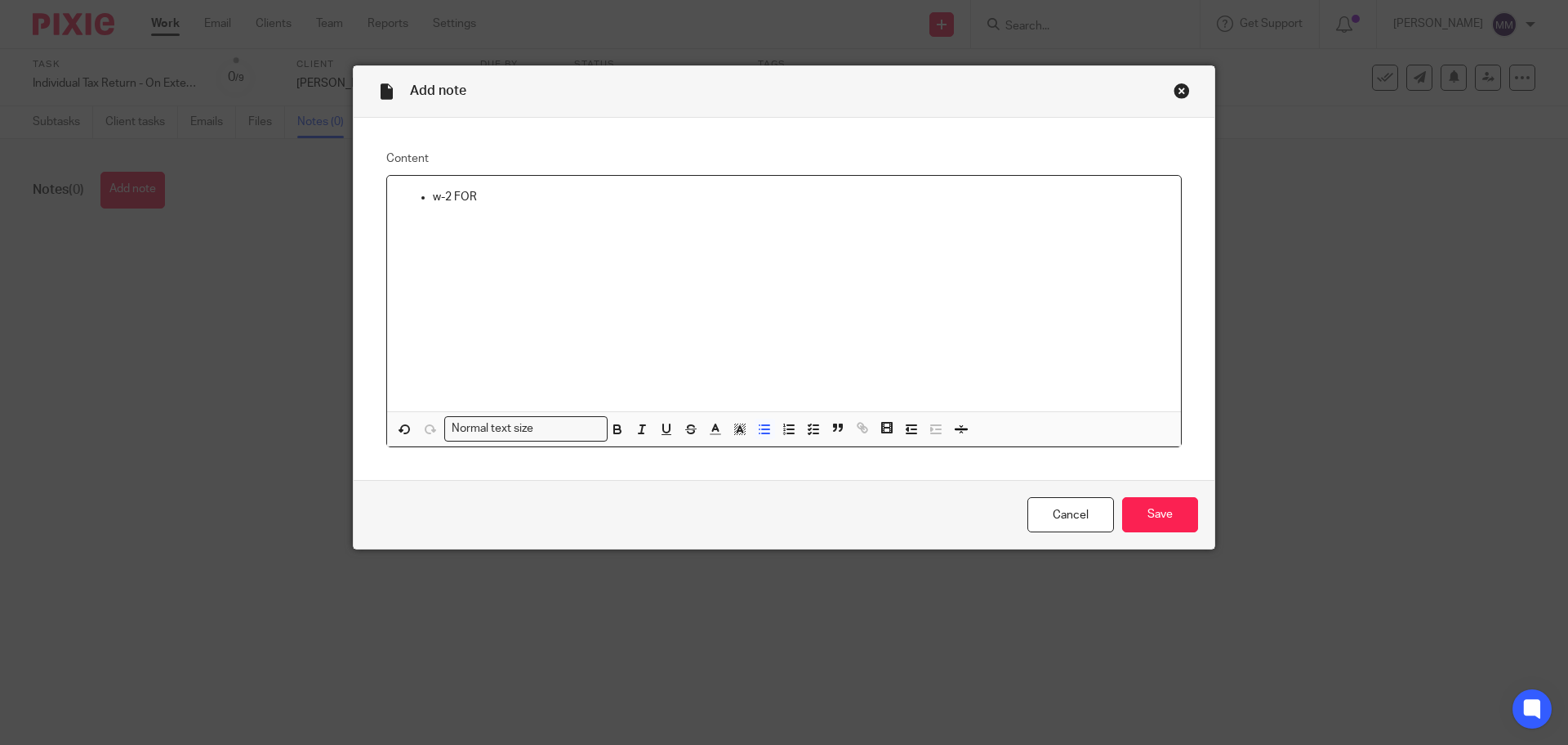
click at [425, 193] on ul "w-2 FOR" at bounding box center [784, 196] width 768 height 16
drag, startPoint x: 476, startPoint y: 195, endPoint x: 561, endPoint y: 205, distance: 85.6
click at [561, 205] on p "Kera W-2 FOR" at bounding box center [800, 196] width 735 height 16
click at [616, 218] on p "Any interest or dividends in [DATE]?" at bounding box center [800, 212] width 735 height 16
click at [512, 236] on p at bounding box center [817, 229] width 702 height 16
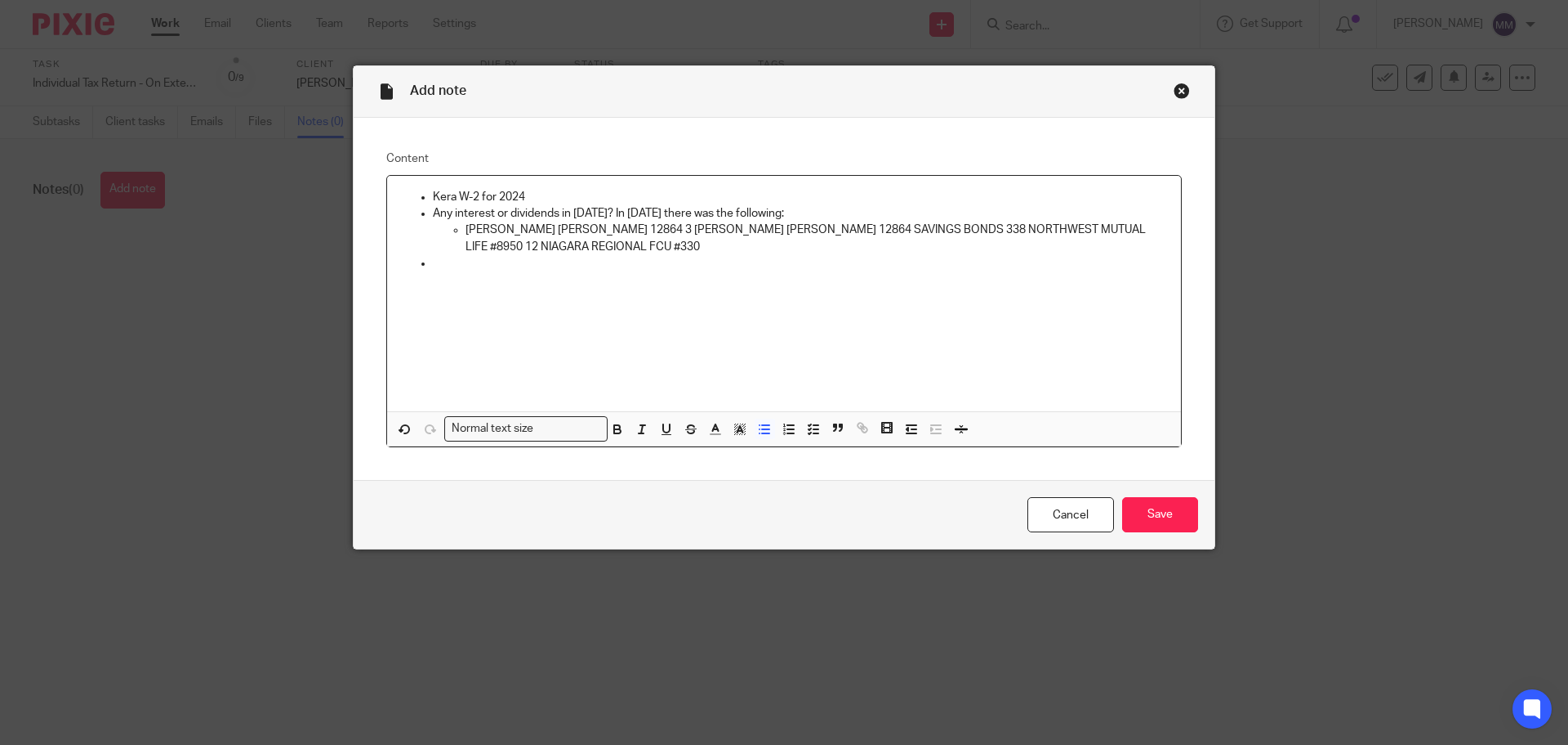
click at [583, 228] on p "[PERSON_NAME] [PERSON_NAME] 12864 3 [PERSON_NAME] [PERSON_NAME] 12864 SAVINGS B…" at bounding box center [817, 239] width 702 height 34
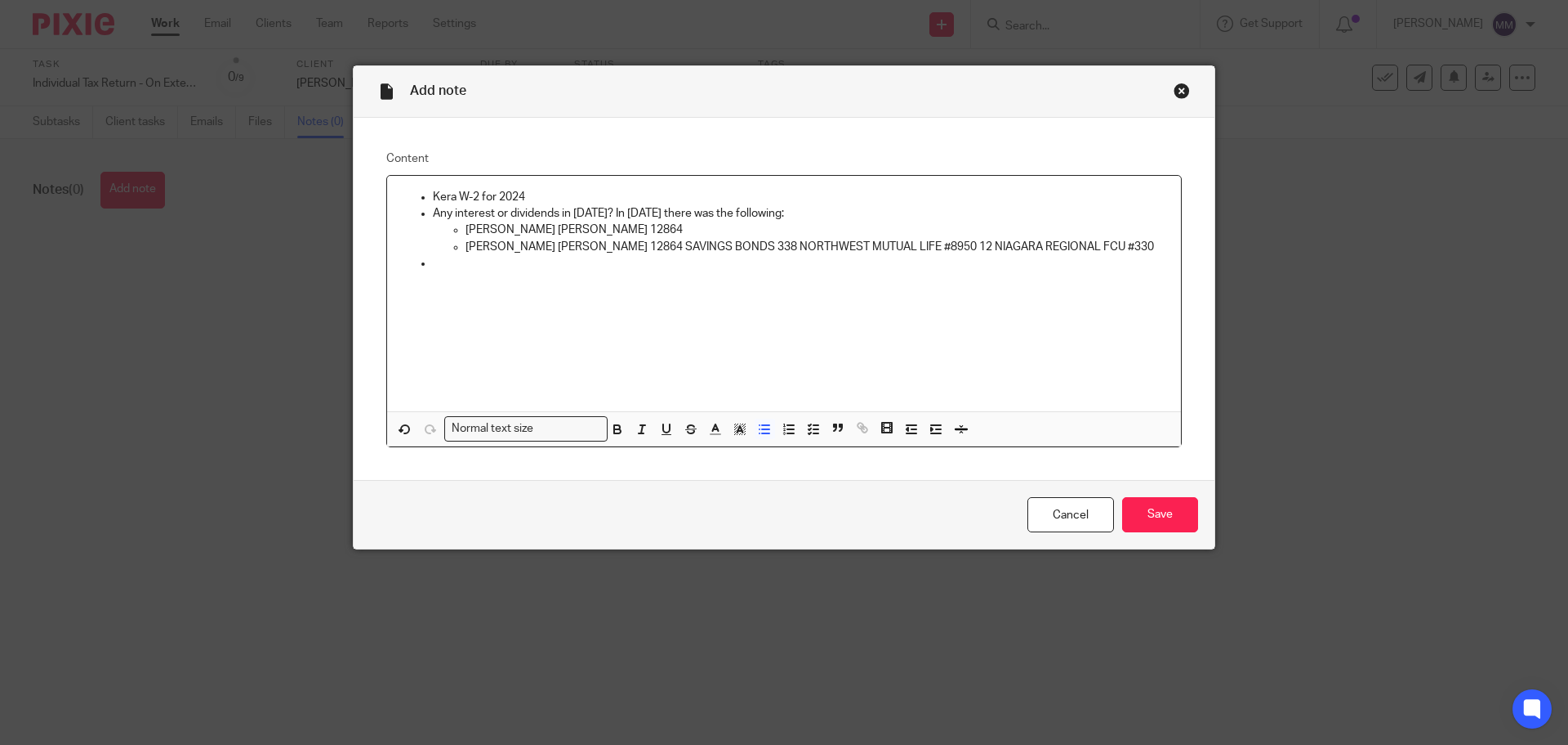
click at [582, 248] on p "[PERSON_NAME] [PERSON_NAME] 12864 SAVINGS BONDS 338 NORTHWEST MUTUAL LIFE #8950…" at bounding box center [817, 246] width 702 height 16
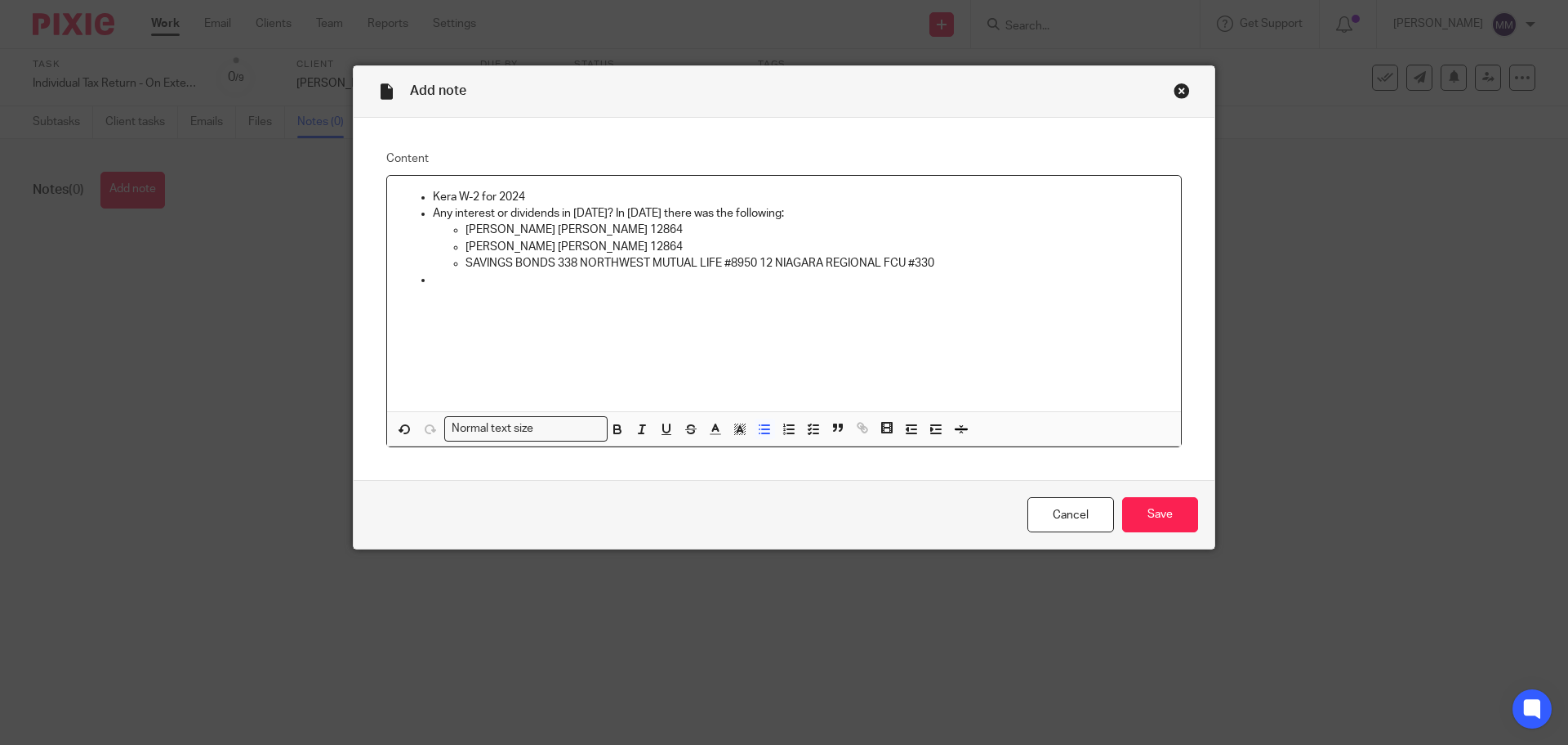
click at [552, 262] on p "SAVINGS BONDS 338 NORTHWEST MUTUAL LIFE #8950 12 NIAGARA REGIONAL FCU #330" at bounding box center [817, 262] width 702 height 16
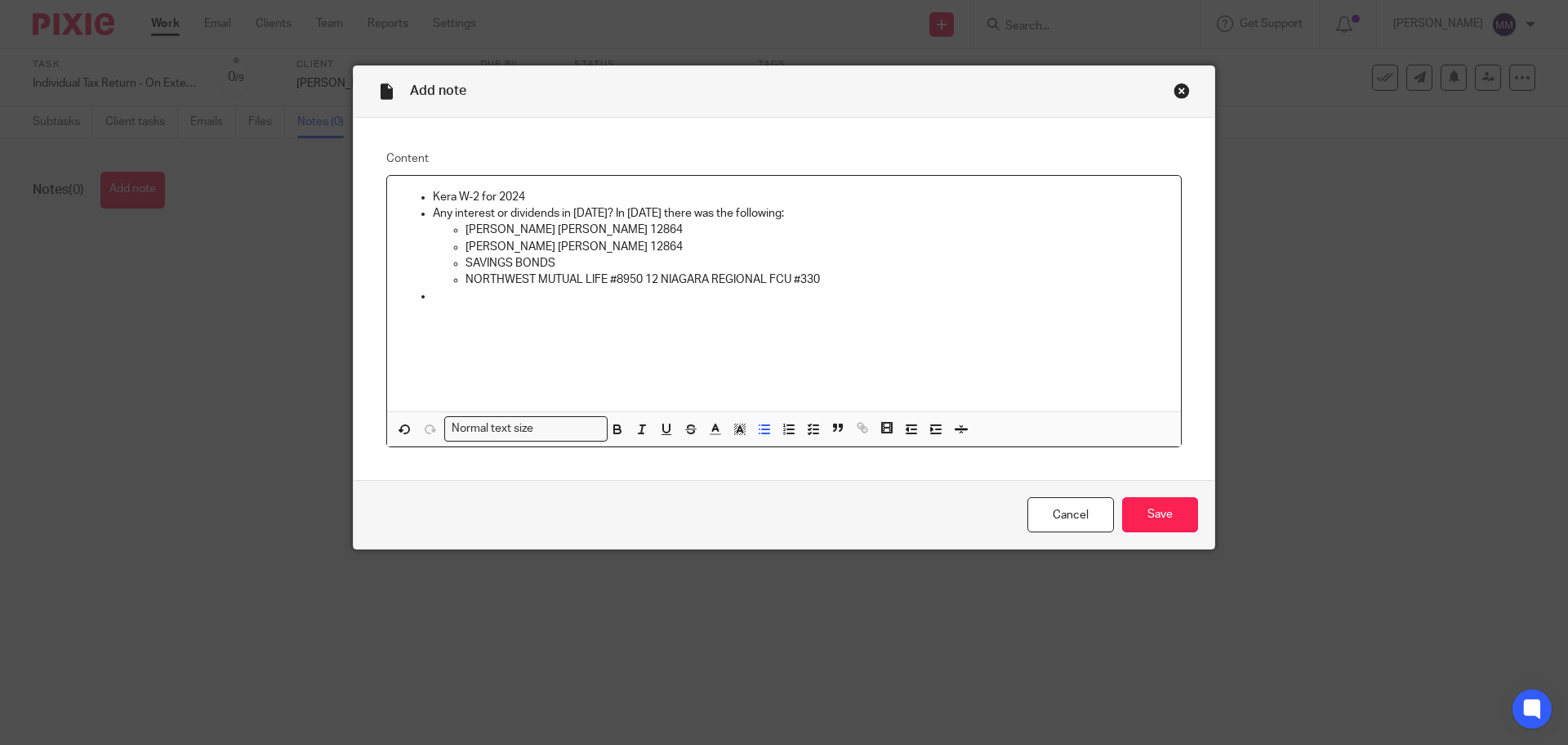
click at [638, 277] on p "NORTHWEST MUTUAL LIFE #8950 12 NIAGARA REGIONAL FCU #330" at bounding box center [817, 279] width 702 height 16
click at [623, 298] on p "NIAGARA REGIONAL FCU #330" at bounding box center [817, 295] width 702 height 16
click at [474, 334] on p at bounding box center [800, 329] width 735 height 16
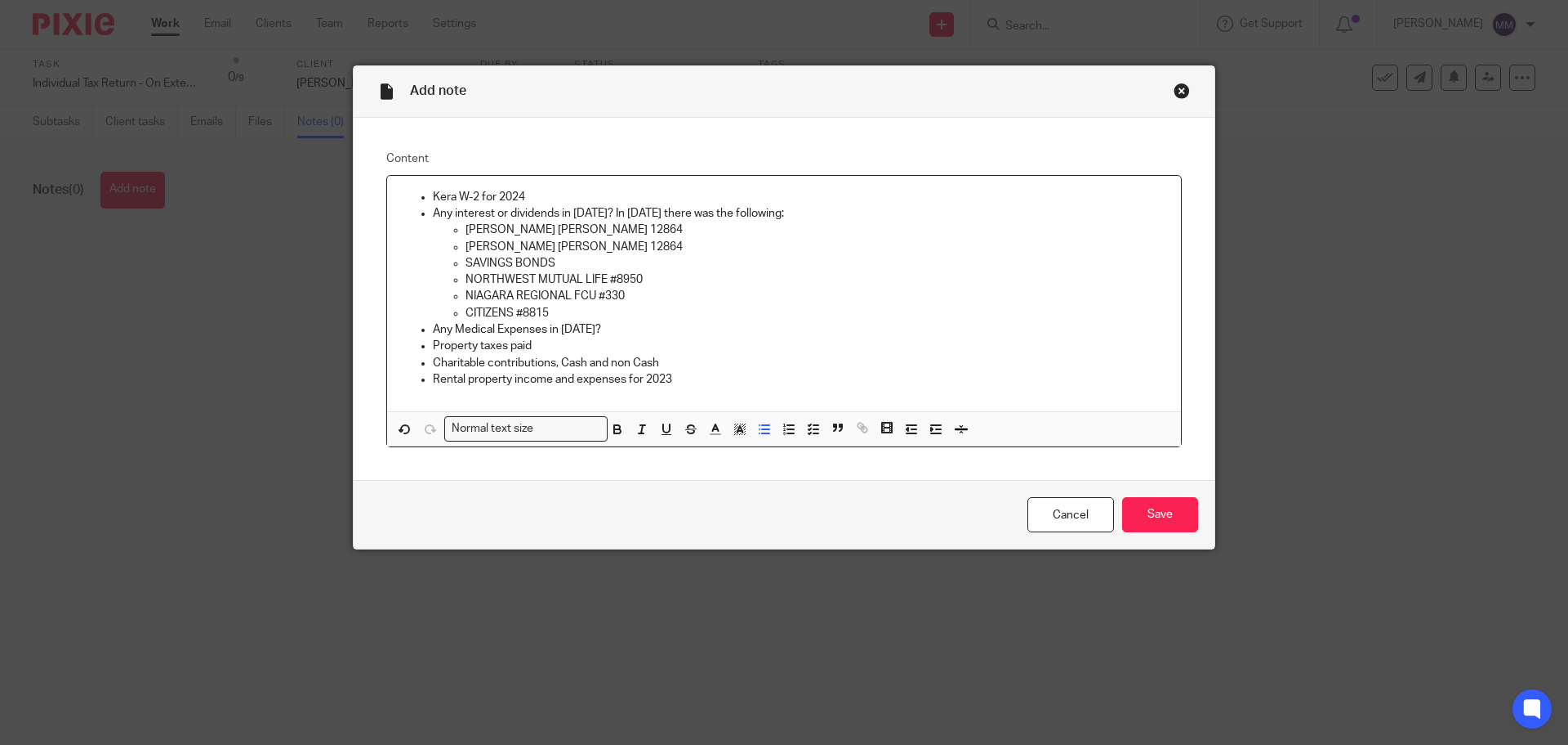
click at [506, 378] on p "Rental property income and expenses for 2023" at bounding box center [800, 379] width 735 height 16
click at [511, 379] on p "Rental property 38 KENVIEW AVENUE) income and expenses for 2023" at bounding box center [800, 379] width 735 height 16
click at [825, 380] on p "Rental property (38 KENVIEW AVENUE) income and expenses for 2023" at bounding box center [800, 379] width 735 height 16
click at [802, 386] on p "Rental property (38 KENVIEW AVENUE) income and expenses for 2023" at bounding box center [800, 379] width 735 height 16
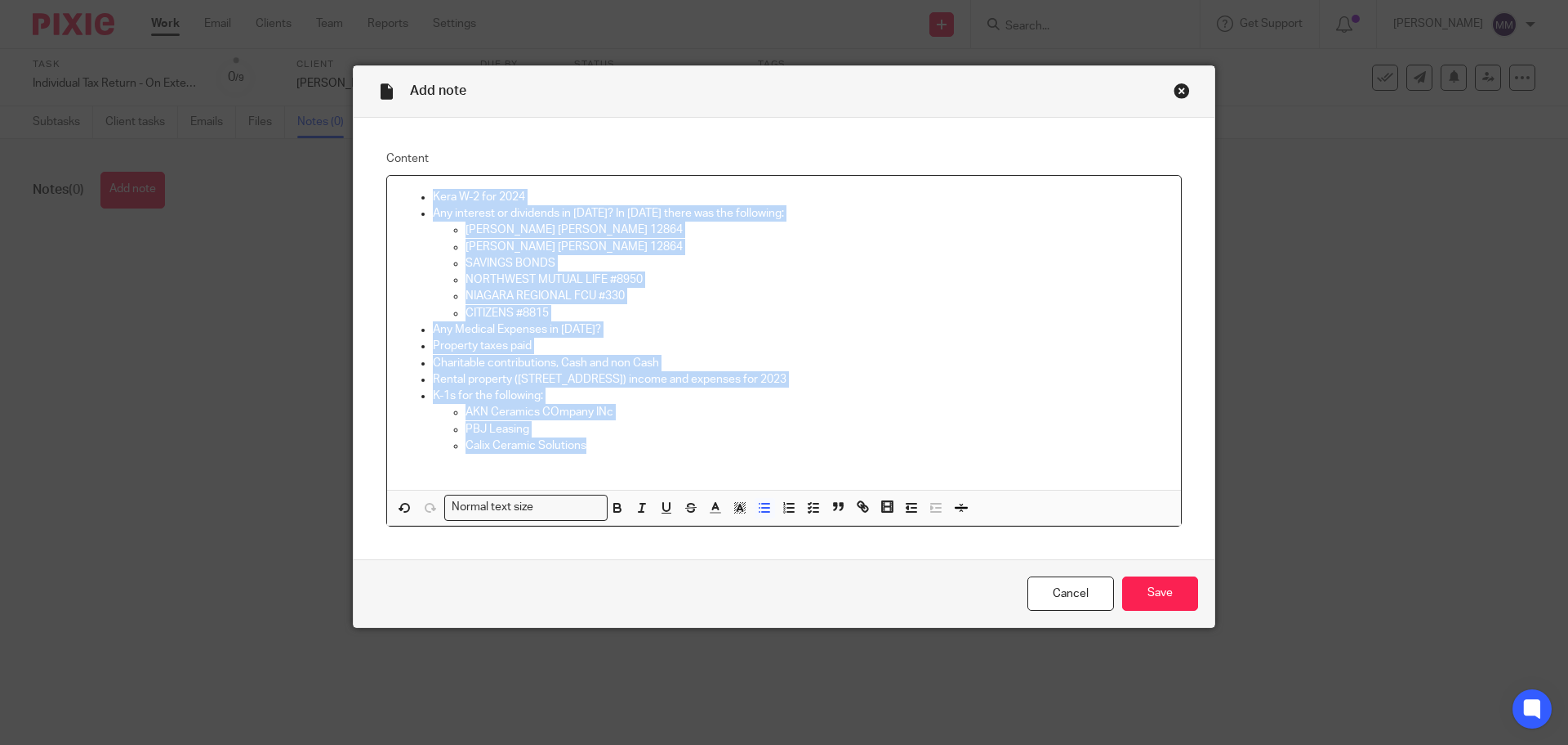
drag, startPoint x: 595, startPoint y: 447, endPoint x: 403, endPoint y: 189, distance: 321.6
click at [403, 189] on ul "Kera W-2 for 2024 Any interest or dividends in 2024? In 2023 there was the foll…" at bounding box center [784, 330] width 768 height 282
copy ul "Kera W-2 for 2024 Any interest or dividends in 2024? In 2023 there was the foll…"
click at [915, 375] on p "Rental property (38 KENVIEW AVENUE) income and expenses for 2023" at bounding box center [800, 379] width 735 height 16
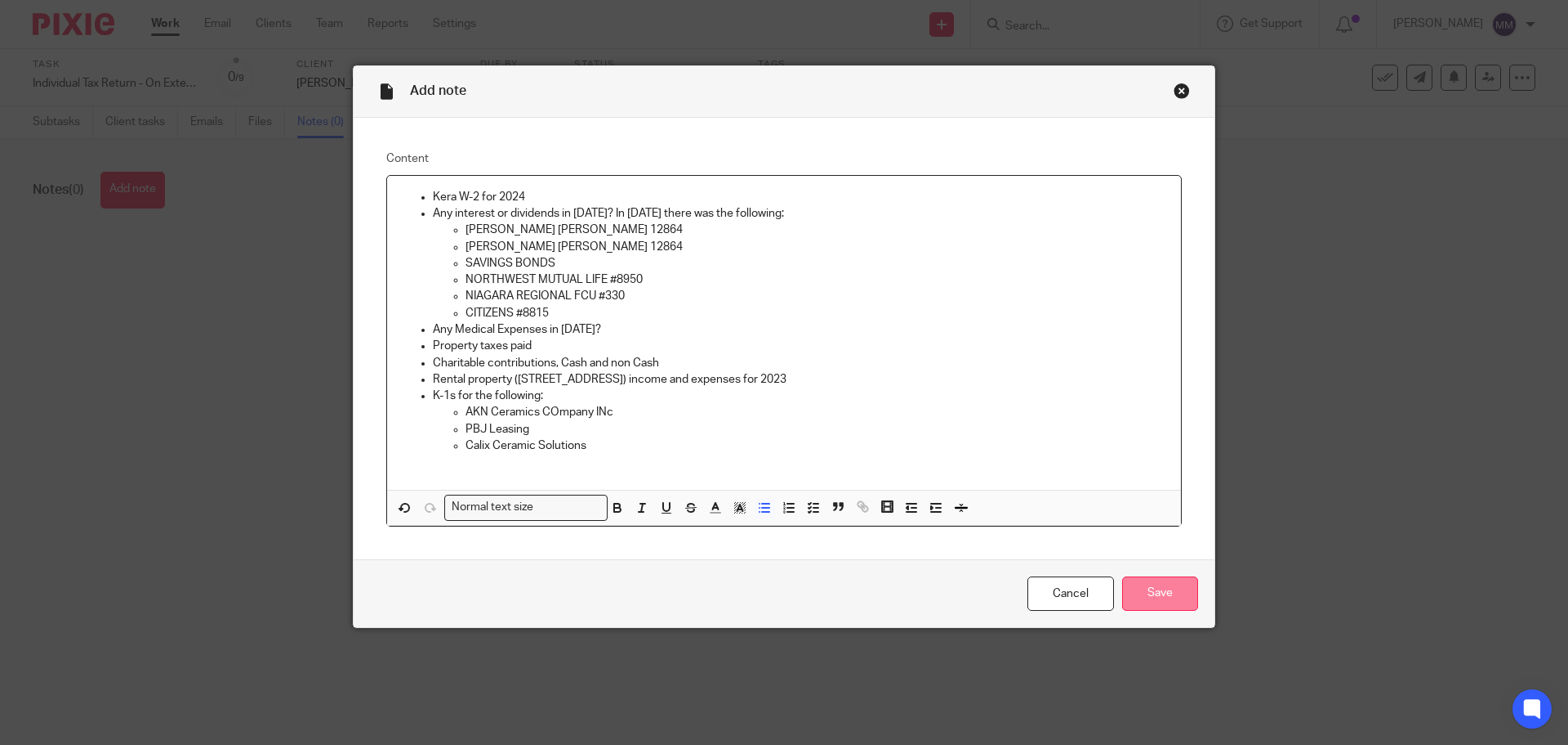
click at [1153, 588] on input "Save" at bounding box center [1160, 593] width 76 height 35
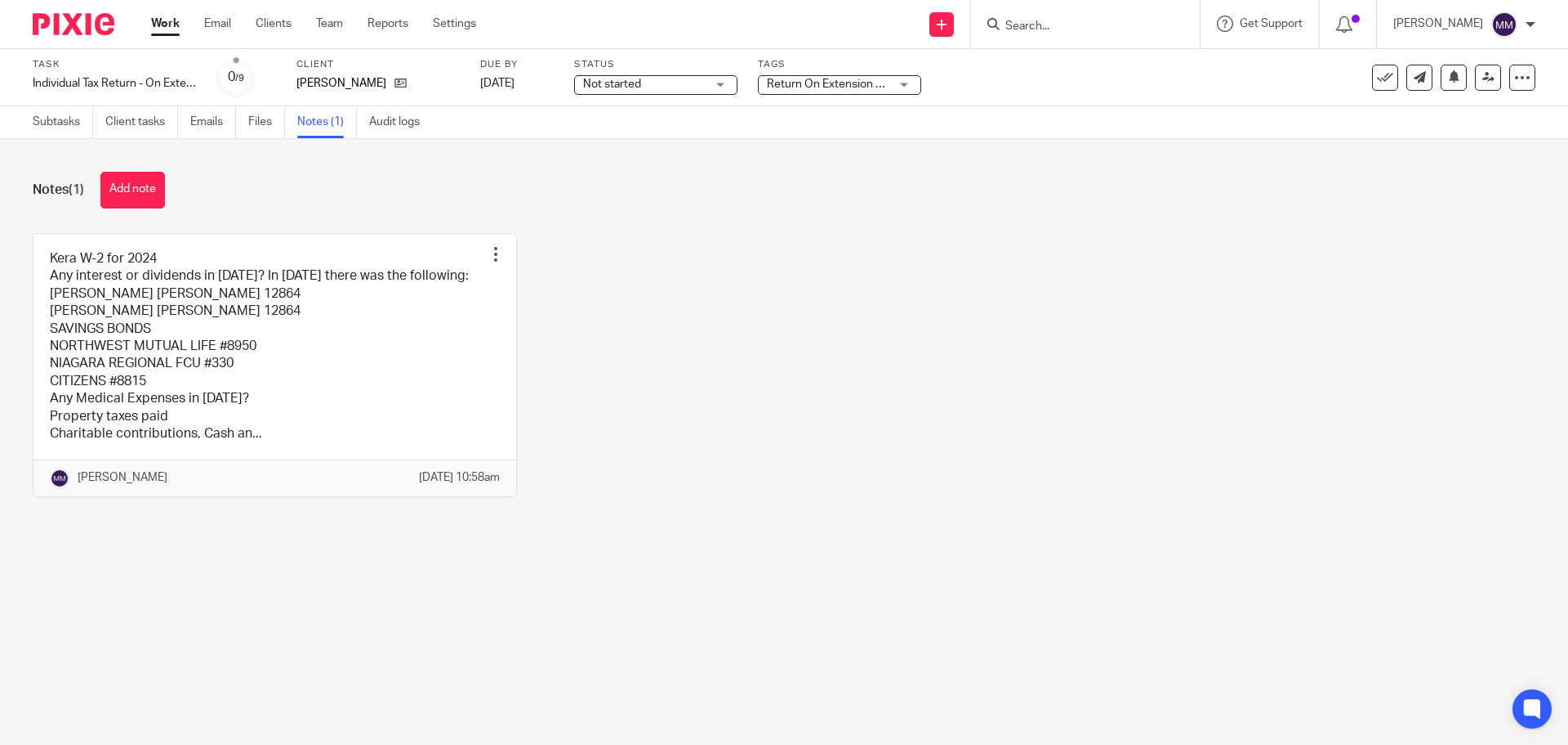
click at [813, 85] on span "Return On Extension + 2" at bounding box center [829, 85] width 124 height 11
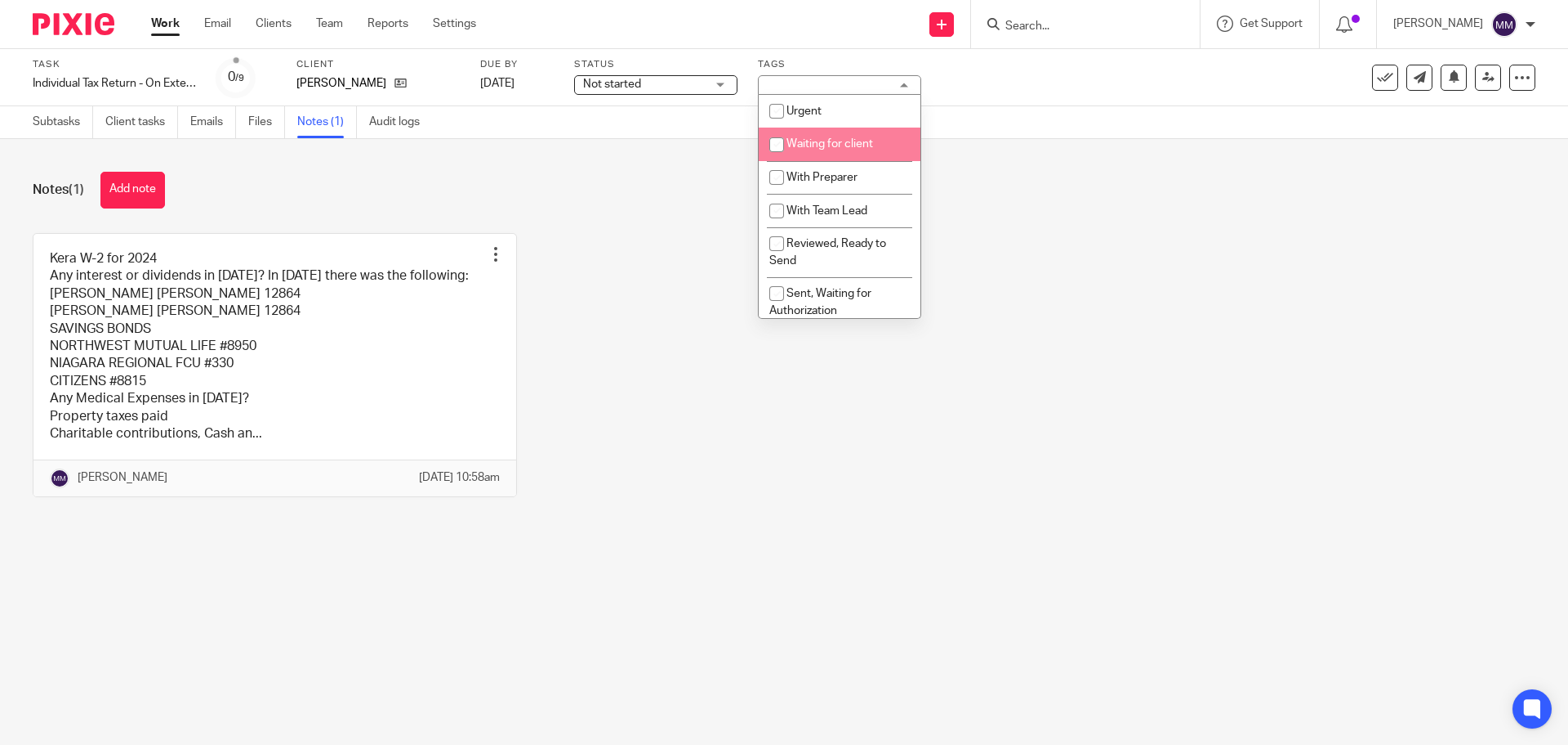
click at [826, 143] on span "Waiting for client" at bounding box center [830, 144] width 86 height 11
checkbox input "true"
click at [1120, 147] on div "Notes (1) Add note Kera W-2 for 2024 Any interest or dividends in [DATE]? In [D…" at bounding box center [784, 347] width 1568 height 415
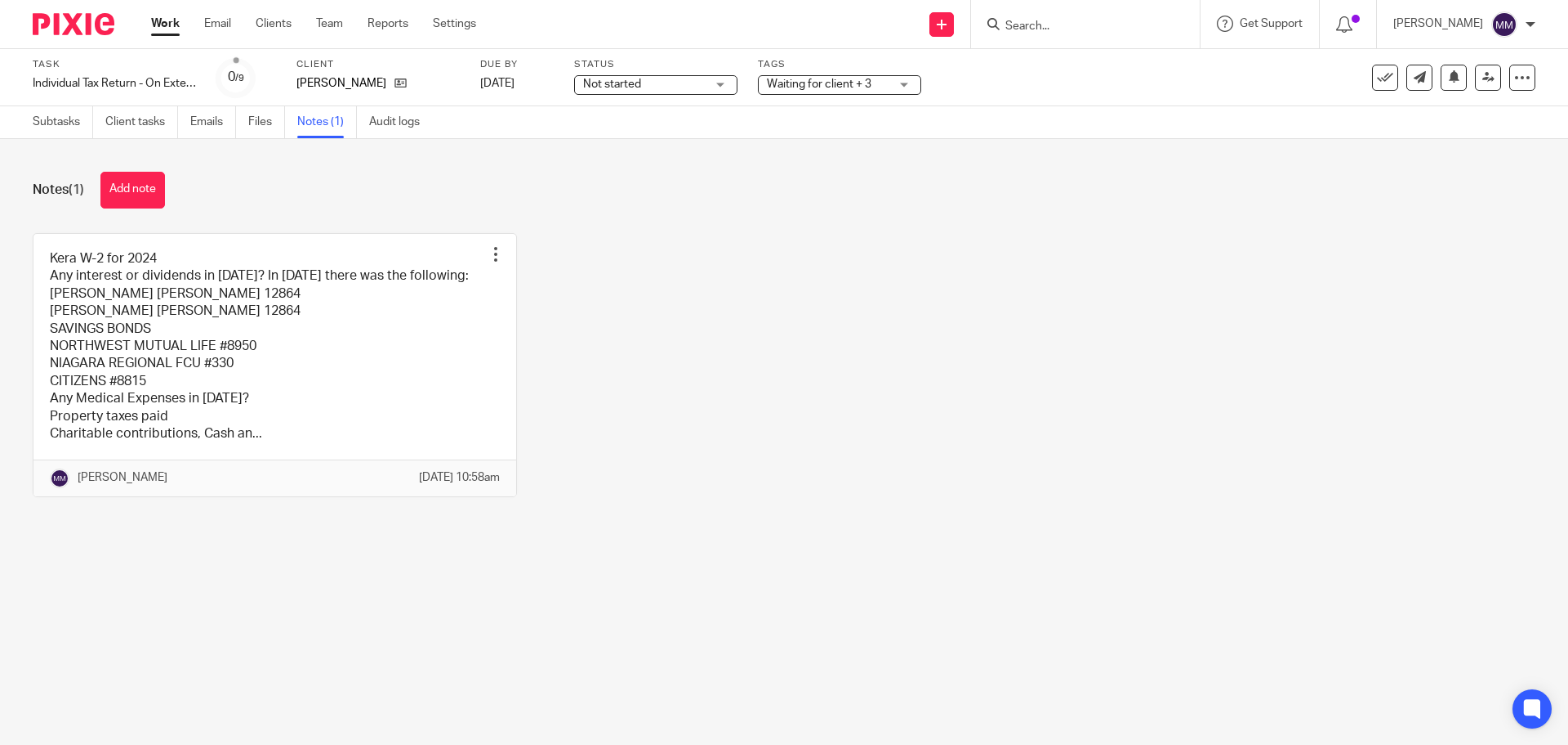
click at [161, 23] on link "Work" at bounding box center [165, 23] width 28 height 16
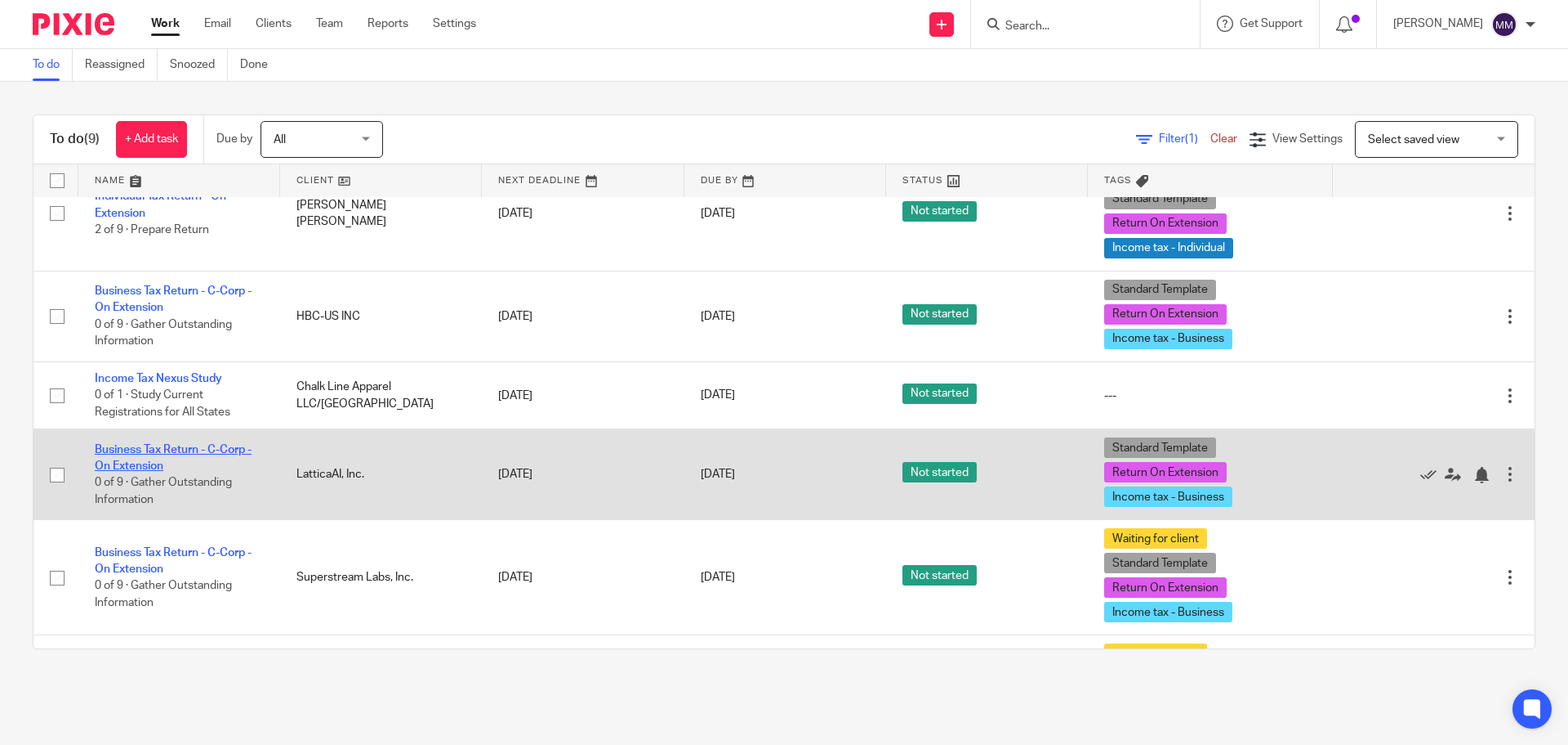
scroll to position [82, 0]
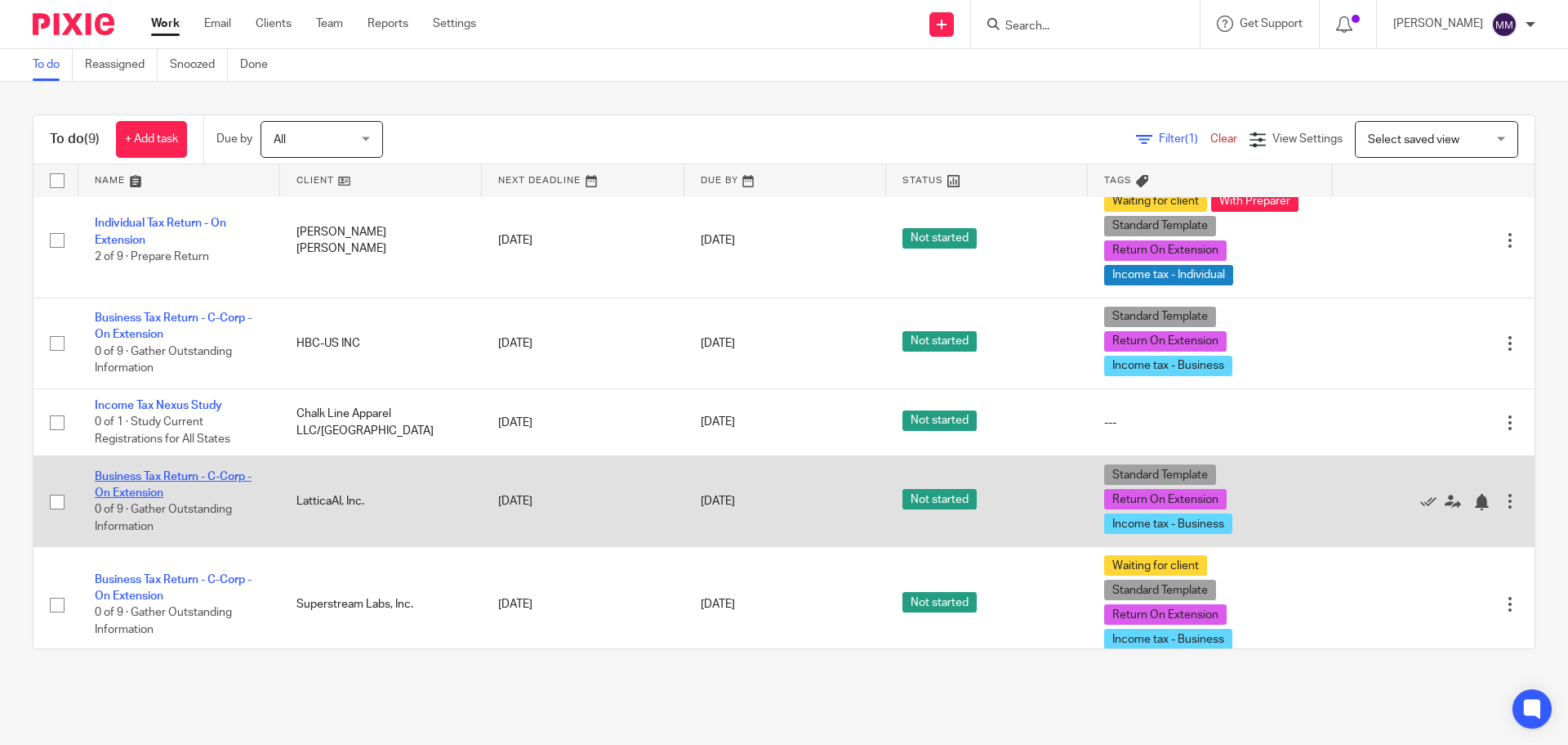
click at [227, 481] on link "Business Tax Return - C-Corp - On Extension" at bounding box center [173, 485] width 157 height 28
